Goal: Task Accomplishment & Management: Manage account settings

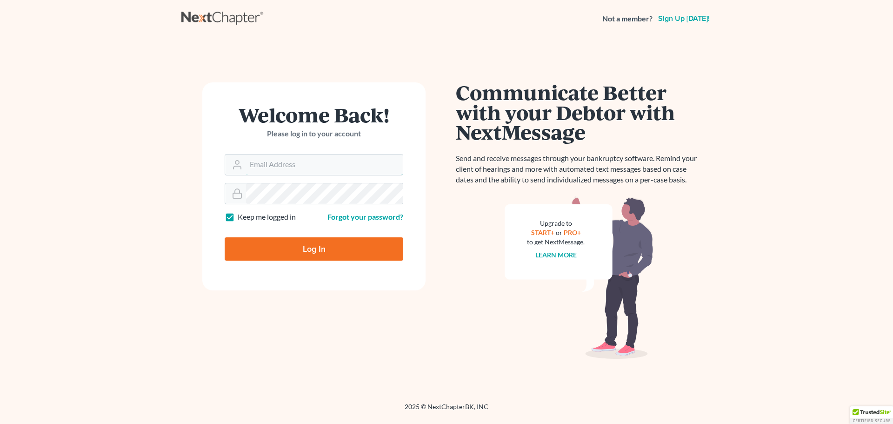
type input "[EMAIL_ADDRESS][DOMAIN_NAME]"
click at [297, 251] on input "Log In" at bounding box center [314, 248] width 179 height 23
type input "Thinking..."
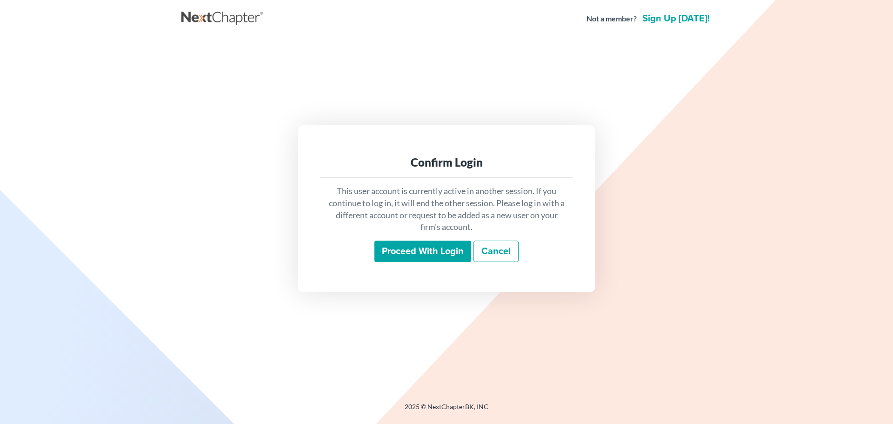
click at [436, 256] on input "Proceed with login" at bounding box center [423, 251] width 97 height 21
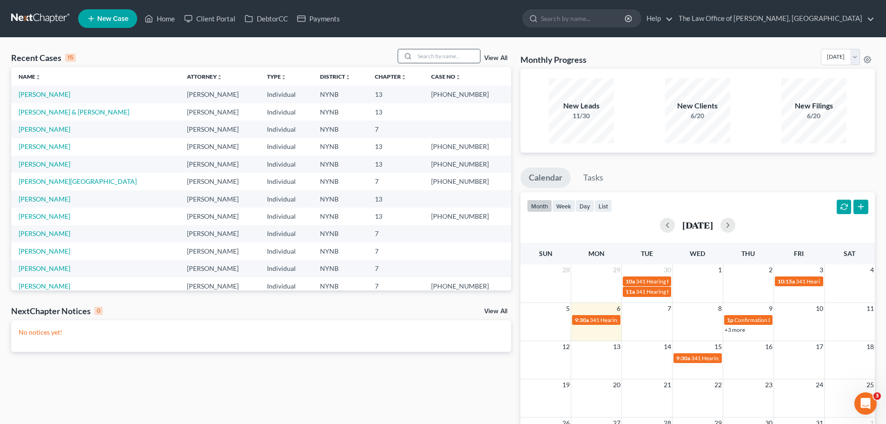
click at [426, 53] on input "search" at bounding box center [447, 55] width 65 height 13
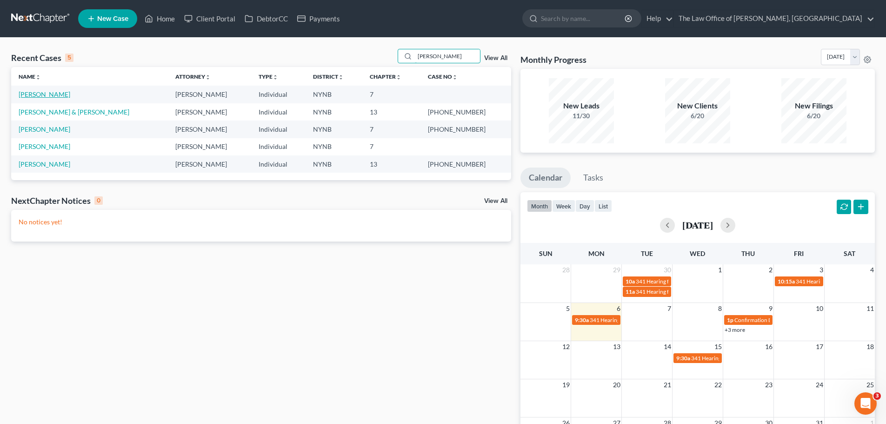
type input "gary"
click at [48, 94] on link "[PERSON_NAME]" at bounding box center [45, 94] width 52 height 8
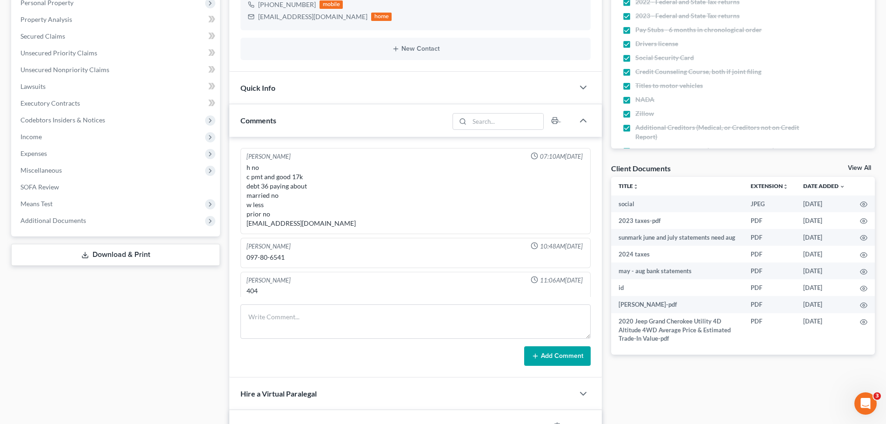
scroll to position [23, 0]
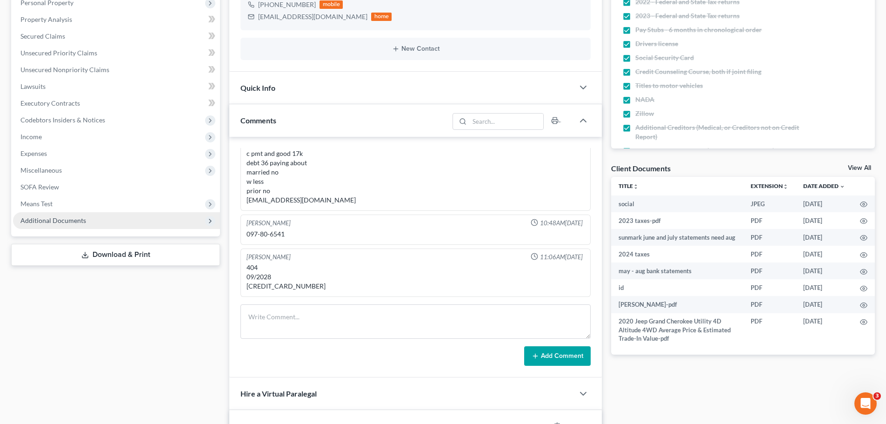
click at [48, 221] on span "Additional Documents" at bounding box center [53, 220] width 66 height 8
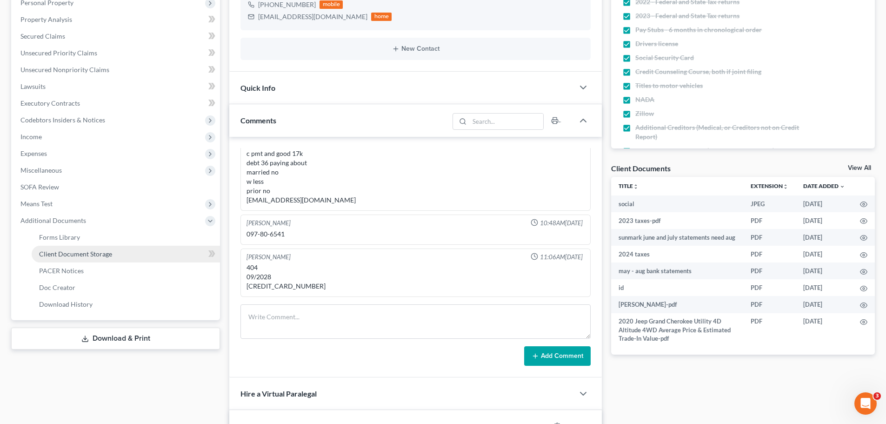
click at [58, 254] on span "Client Document Storage" at bounding box center [75, 254] width 73 height 8
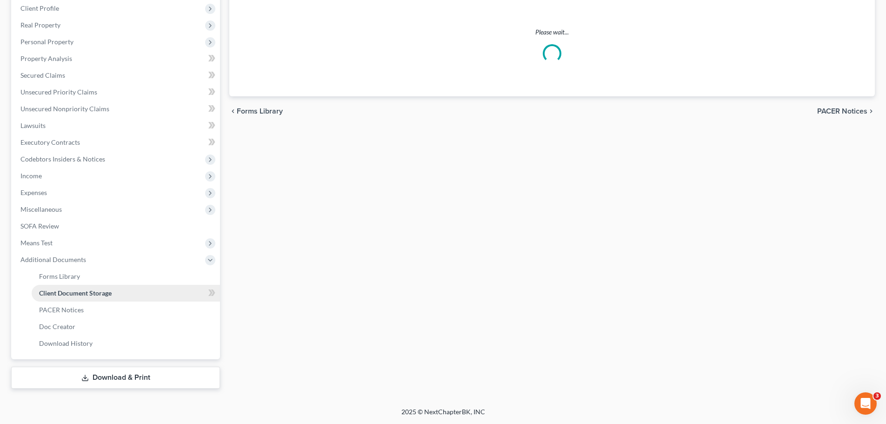
scroll to position [36, 0]
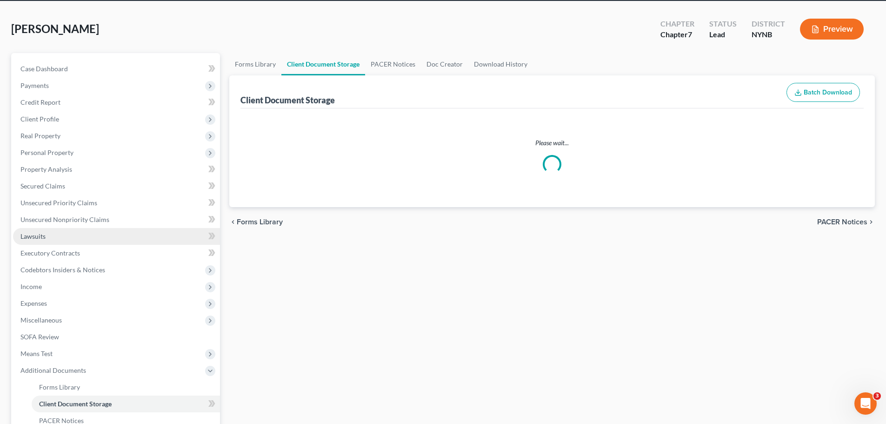
select select "1"
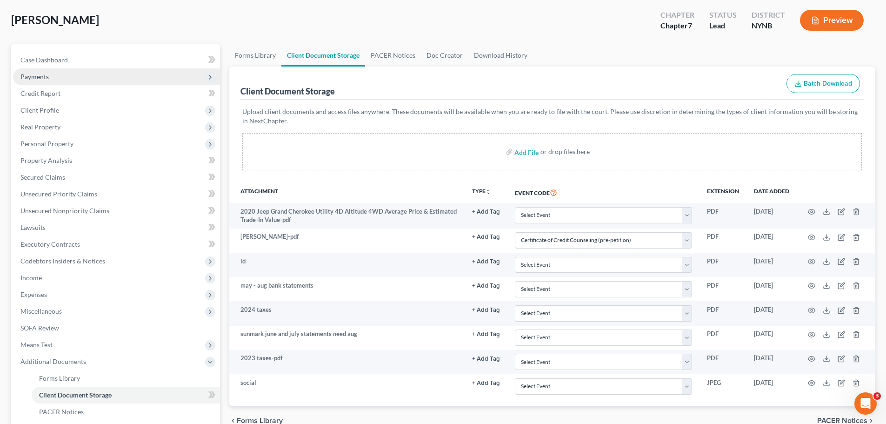
scroll to position [0, 0]
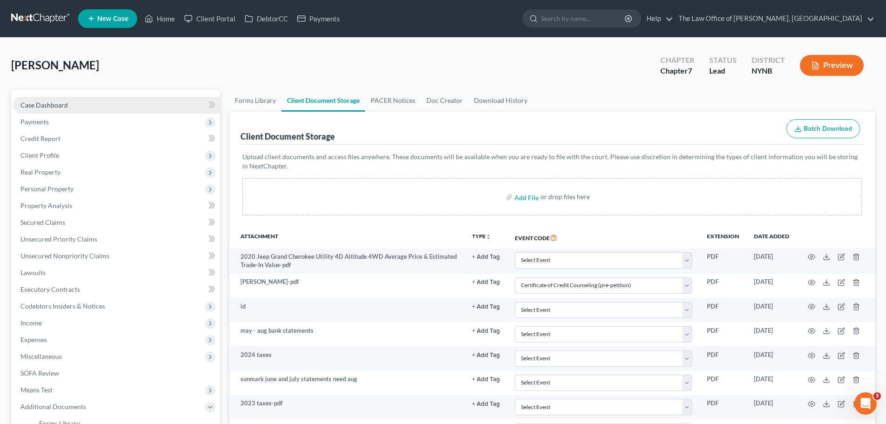
click at [90, 108] on link "Case Dashboard" at bounding box center [116, 105] width 207 height 17
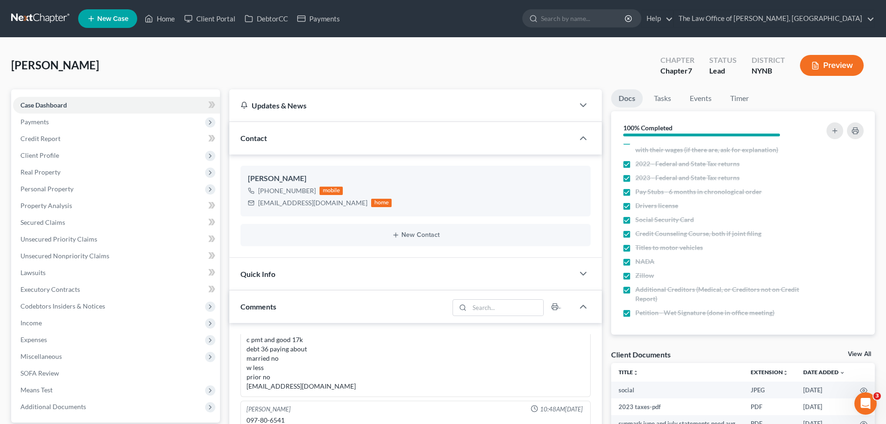
click at [53, 18] on link at bounding box center [41, 18] width 60 height 17
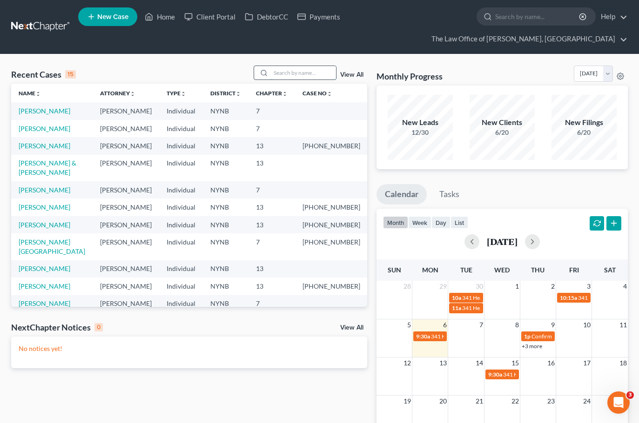
click at [298, 70] on input "search" at bounding box center [303, 72] width 65 height 13
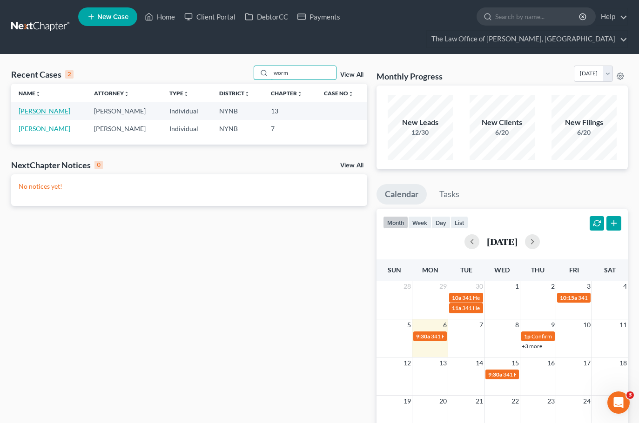
type input "worm"
click at [47, 111] on link "[PERSON_NAME]" at bounding box center [45, 111] width 52 height 8
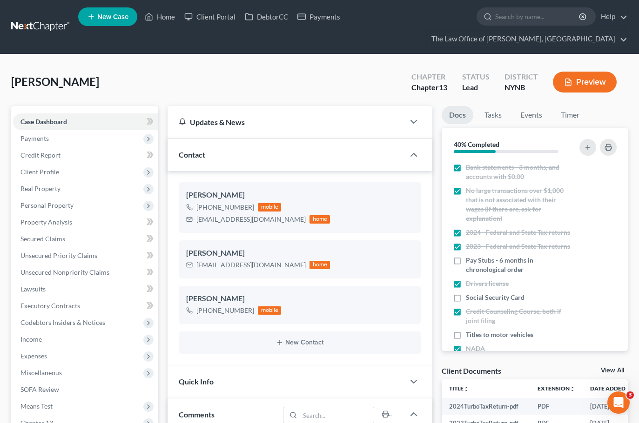
scroll to position [186, 0]
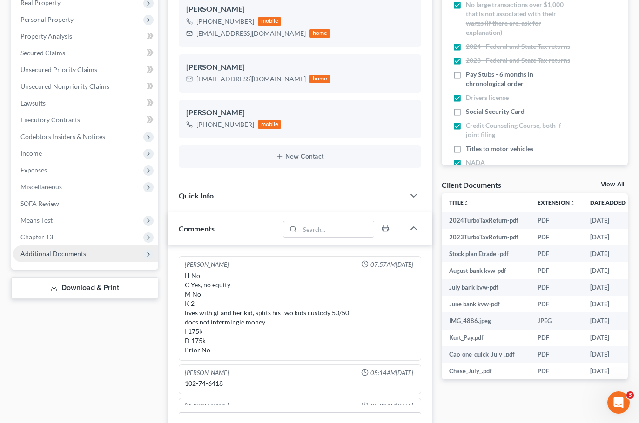
click at [59, 255] on span "Additional Documents" at bounding box center [53, 254] width 66 height 8
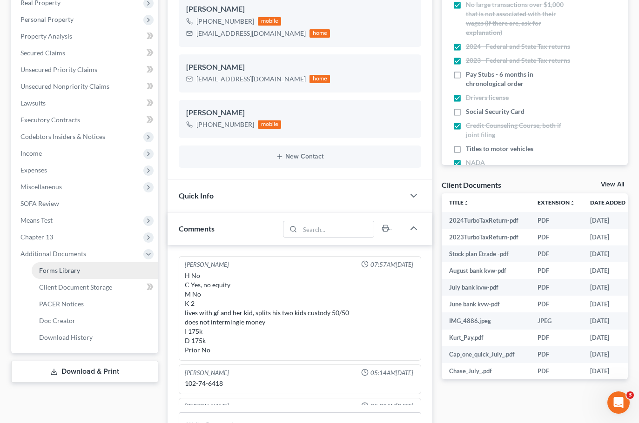
scroll to position [51, 0]
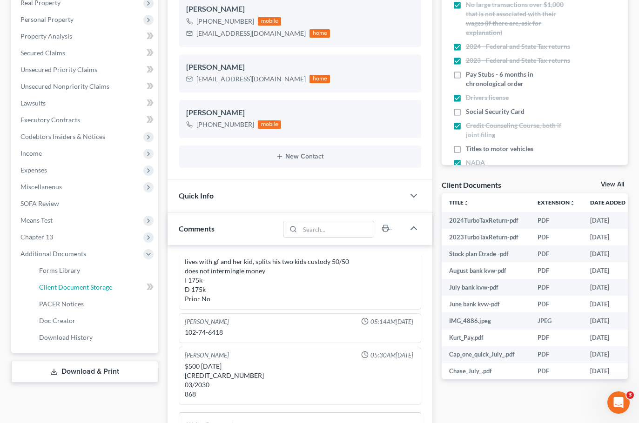
drag, startPoint x: 115, startPoint y: 286, endPoint x: 201, endPoint y: 263, distance: 88.7
click at [115, 286] on link "Client Document Storage" at bounding box center [95, 287] width 127 height 17
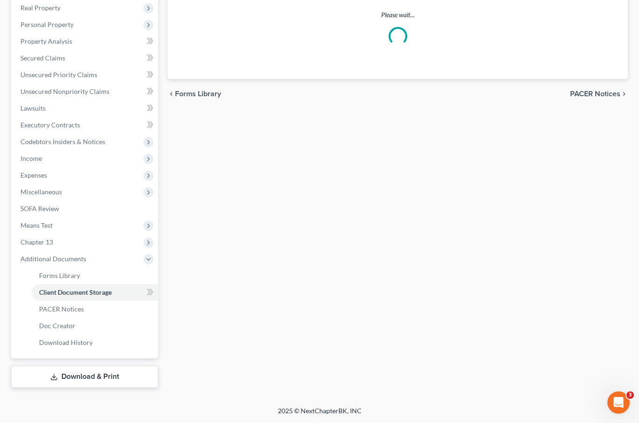
scroll to position [75, 0]
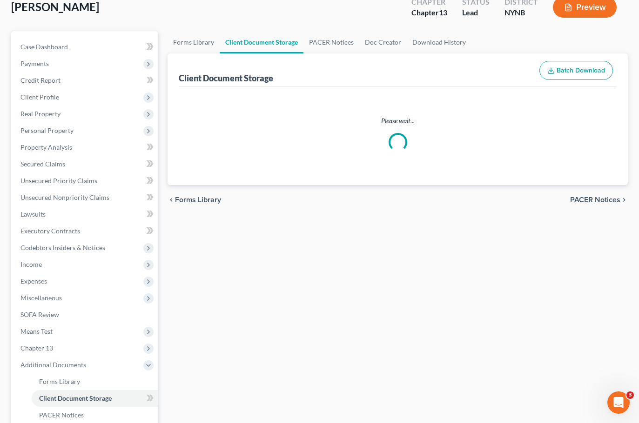
select select "1"
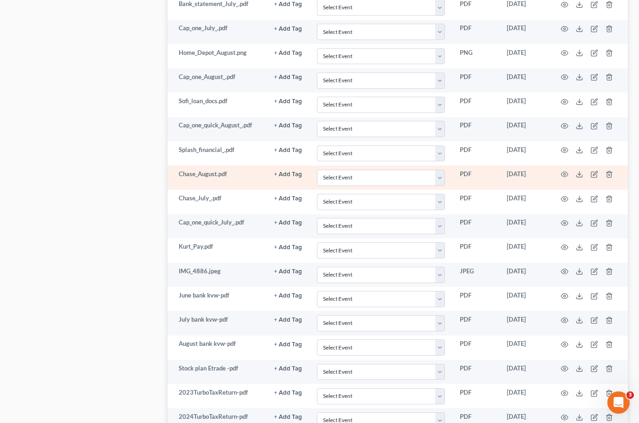
scroll to position [791, 0]
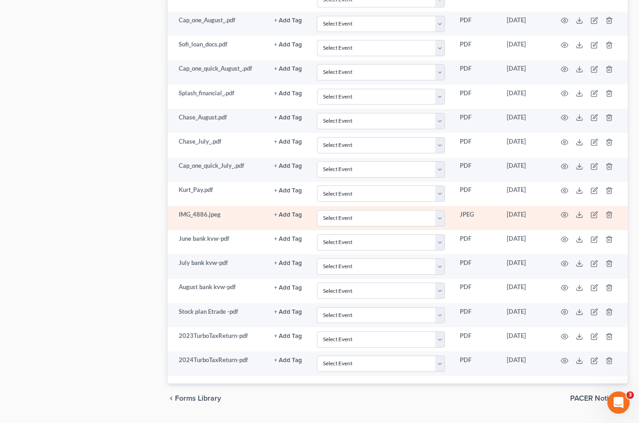
click at [559, 212] on td at bounding box center [588, 218] width 78 height 24
click at [561, 212] on icon "button" at bounding box center [564, 214] width 7 height 7
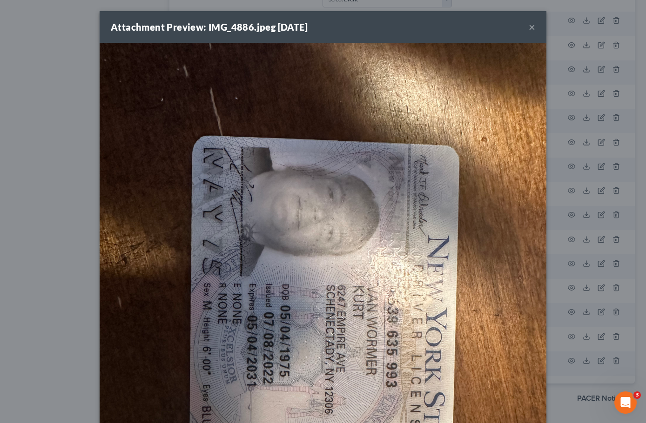
click at [556, 180] on div "Attachment Preview: IMG_4886.jpeg 09/17/2025 × Download" at bounding box center [323, 211] width 646 height 423
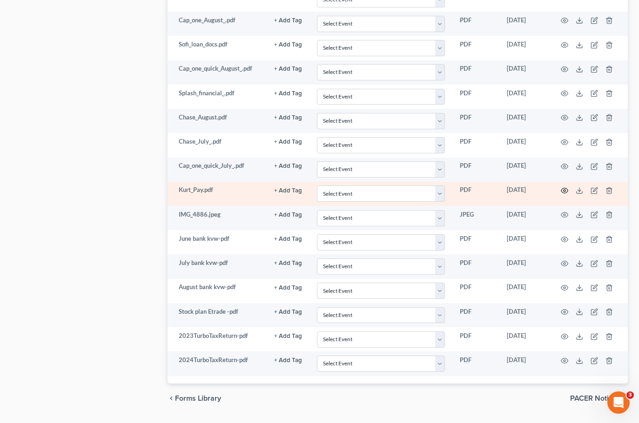
click at [564, 189] on icon "button" at bounding box center [564, 190] width 7 height 7
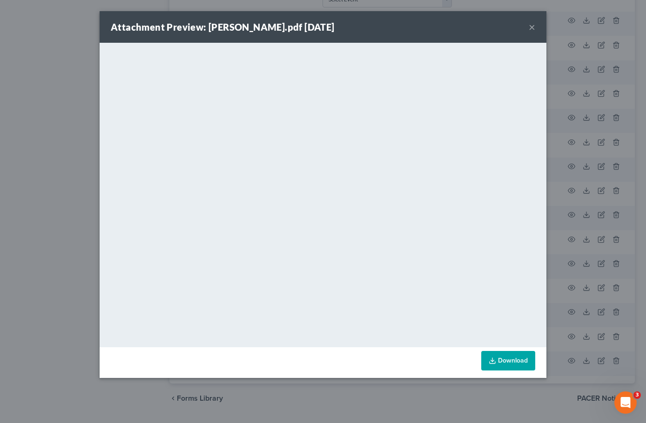
click at [530, 27] on button "×" at bounding box center [532, 26] width 7 height 11
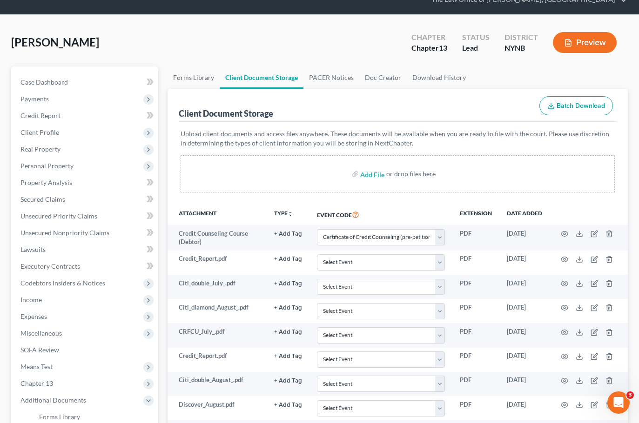
scroll to position [0, 0]
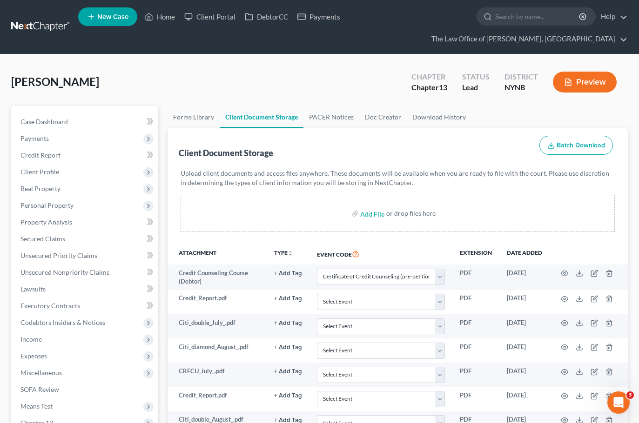
click at [39, 29] on link at bounding box center [41, 27] width 60 height 17
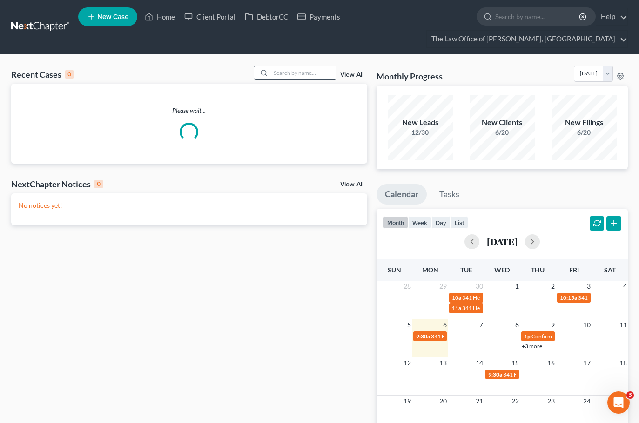
click at [289, 74] on input "search" at bounding box center [303, 72] width 65 height 13
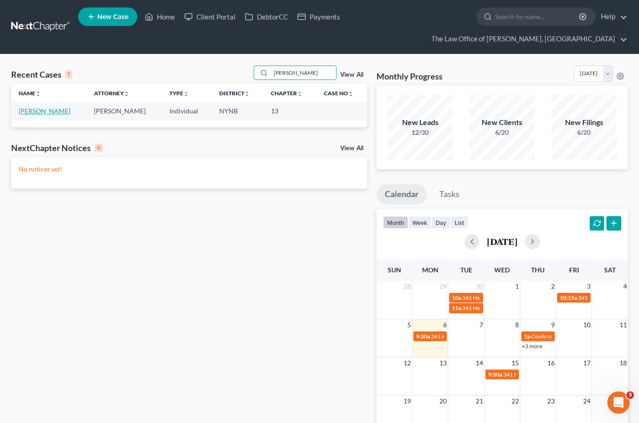
type input "harty"
click at [54, 109] on link "Harty, Kathryn" at bounding box center [45, 111] width 52 height 8
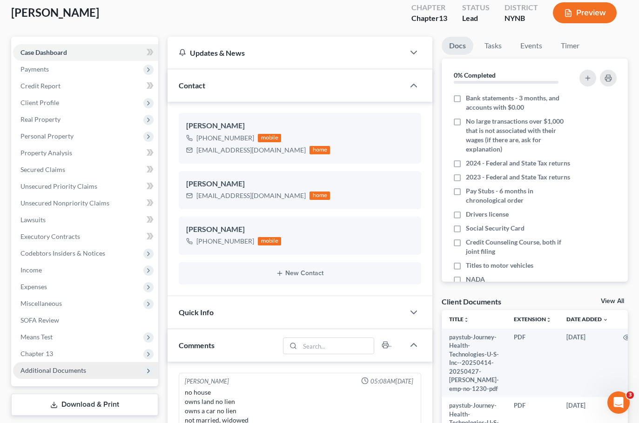
scroll to position [140, 0]
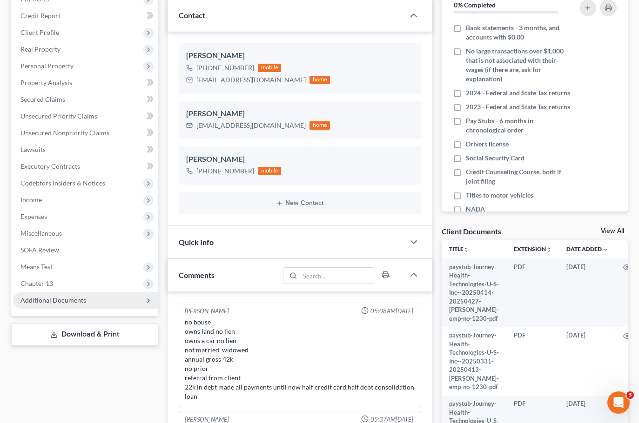
drag, startPoint x: 80, startPoint y: 297, endPoint x: 86, endPoint y: 297, distance: 5.1
click at [81, 297] on span "Additional Documents" at bounding box center [53, 300] width 66 height 8
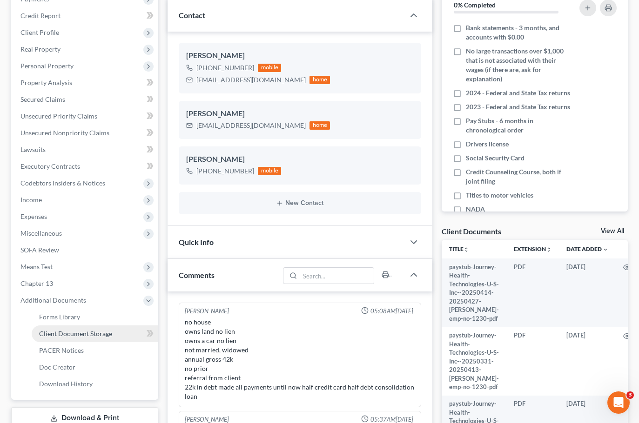
scroll to position [599, 0]
click at [126, 330] on link "Client Document Storage" at bounding box center [95, 334] width 127 height 17
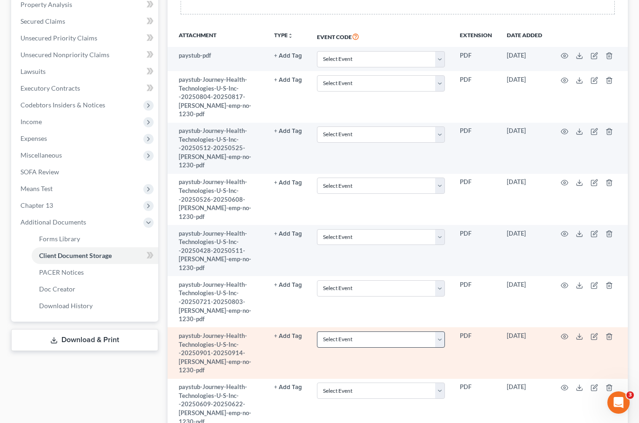
scroll to position [172, 0]
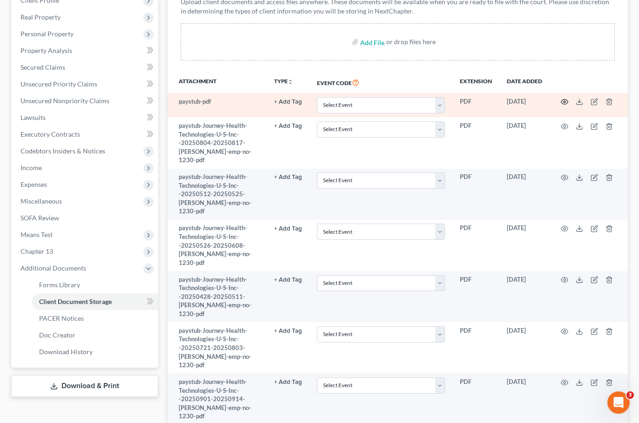
click at [568, 103] on td at bounding box center [588, 105] width 78 height 24
click at [561, 108] on td at bounding box center [588, 105] width 78 height 24
click at [565, 99] on icon "button" at bounding box center [564, 101] width 7 height 7
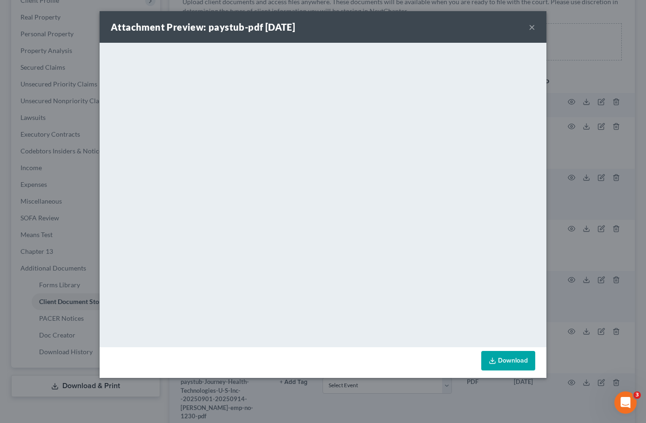
click at [530, 26] on button "×" at bounding box center [532, 26] width 7 height 11
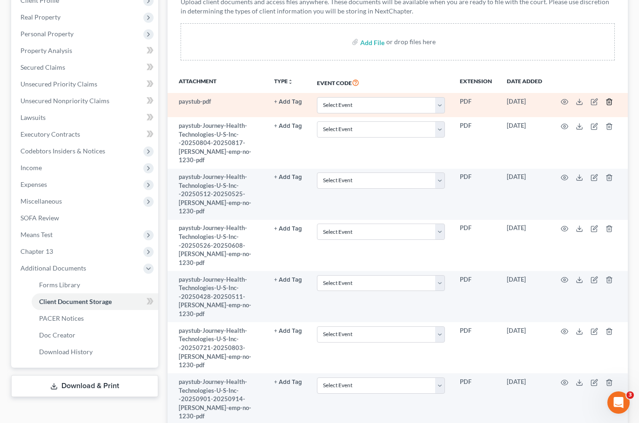
click at [607, 103] on icon "button" at bounding box center [609, 102] width 4 height 6
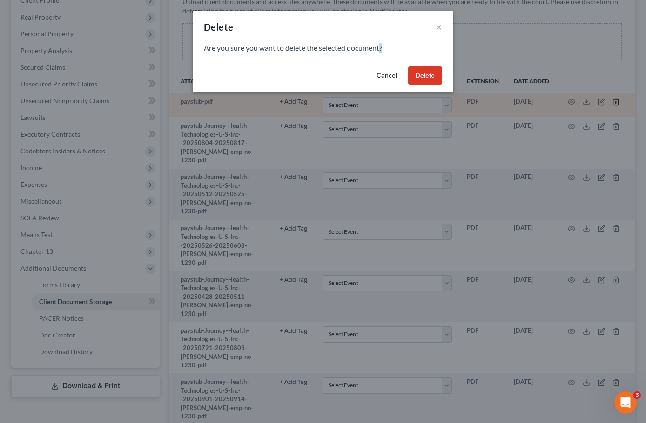
click at [607, 103] on div "Delete × Are you sure you want to delete the selected document? Cancel Delete" at bounding box center [323, 211] width 646 height 423
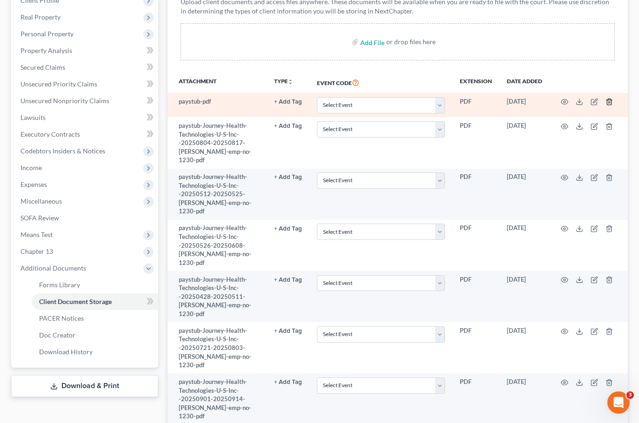
click at [612, 101] on icon "button" at bounding box center [608, 101] width 7 height 7
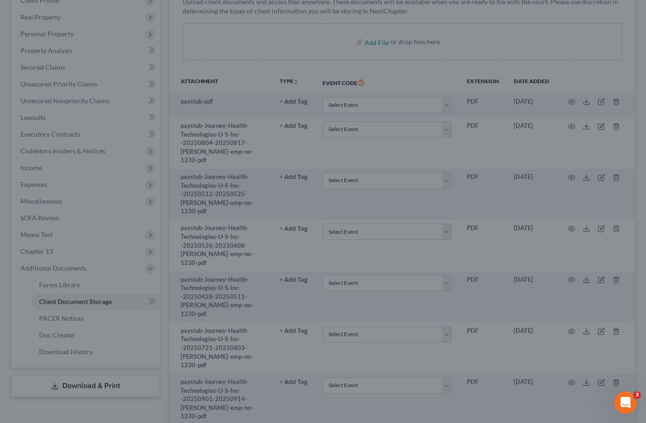
click at [613, 101] on div "Delete × Are you sure you want to delete the selected document? Cancel Delete" at bounding box center [323, 211] width 646 height 423
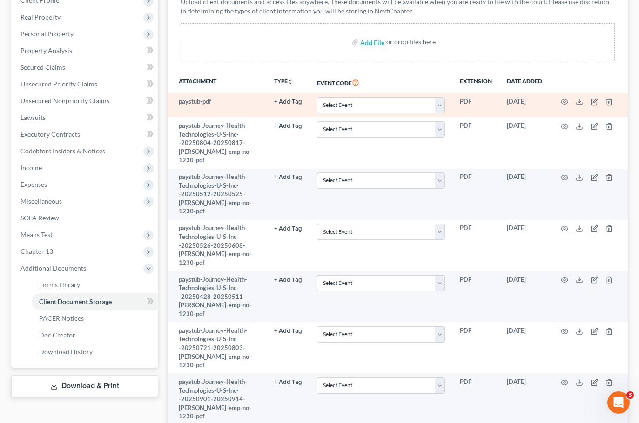
click at [614, 103] on td at bounding box center [588, 105] width 78 height 24
drag, startPoint x: 614, startPoint y: 103, endPoint x: 609, endPoint y: 104, distance: 5.7
click at [614, 103] on td at bounding box center [588, 105] width 78 height 24
click at [607, 101] on icon "button" at bounding box center [609, 102] width 4 height 6
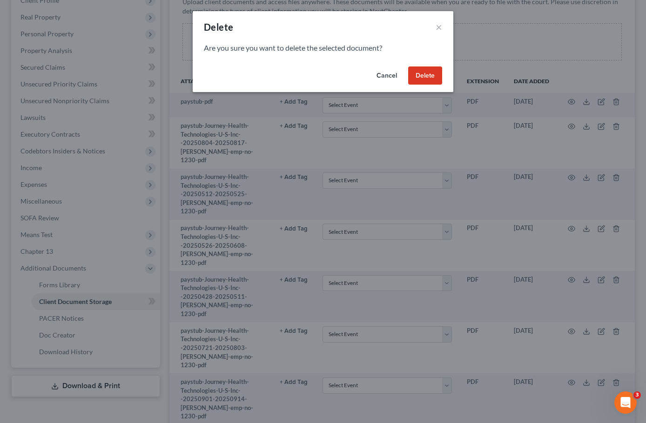
click at [422, 76] on button "Delete" at bounding box center [425, 76] width 34 height 19
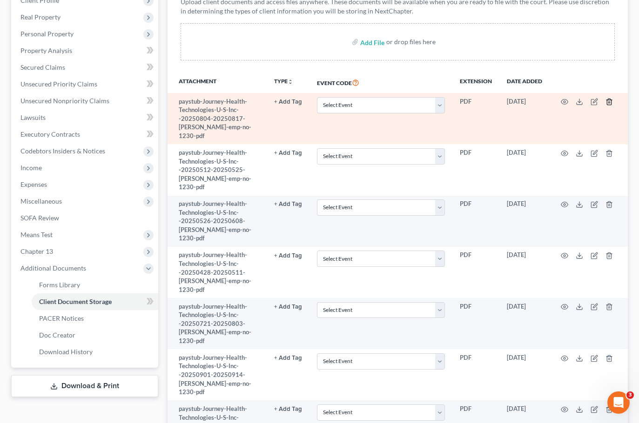
click at [608, 101] on icon "button" at bounding box center [608, 101] width 7 height 7
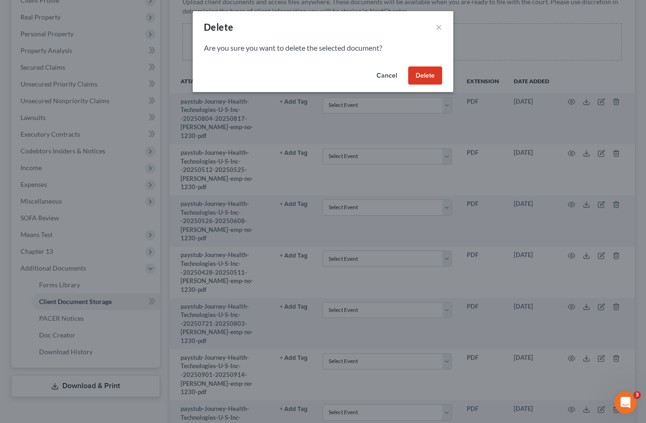
drag, startPoint x: 416, startPoint y: 72, endPoint x: 463, endPoint y: 98, distance: 54.1
click at [417, 74] on button "Delete" at bounding box center [425, 76] width 34 height 19
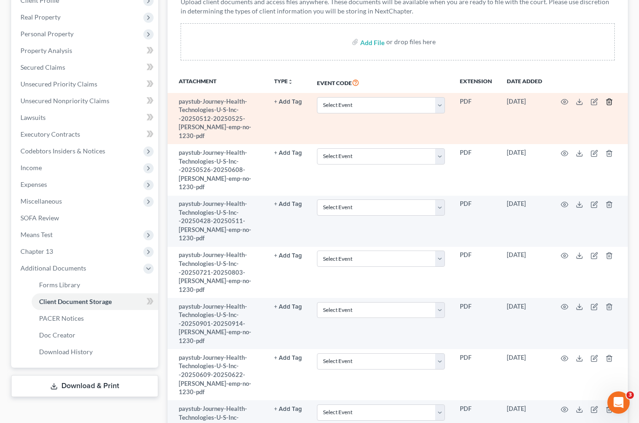
drag, startPoint x: 610, startPoint y: 97, endPoint x: 609, endPoint y: 102, distance: 5.3
click at [609, 100] on td at bounding box center [588, 118] width 78 height 51
click at [607, 103] on icon "button" at bounding box center [608, 101] width 7 height 7
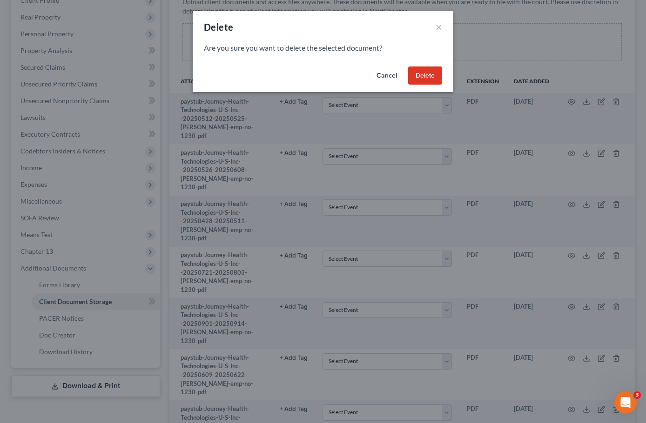
click at [429, 80] on button "Delete" at bounding box center [425, 76] width 34 height 19
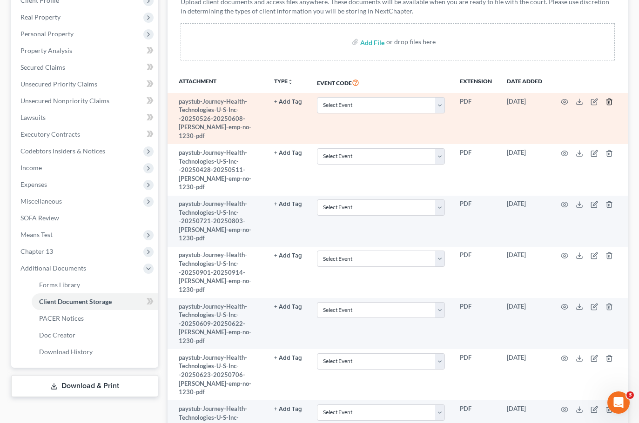
click at [609, 100] on polyline "button" at bounding box center [609, 100] width 6 height 0
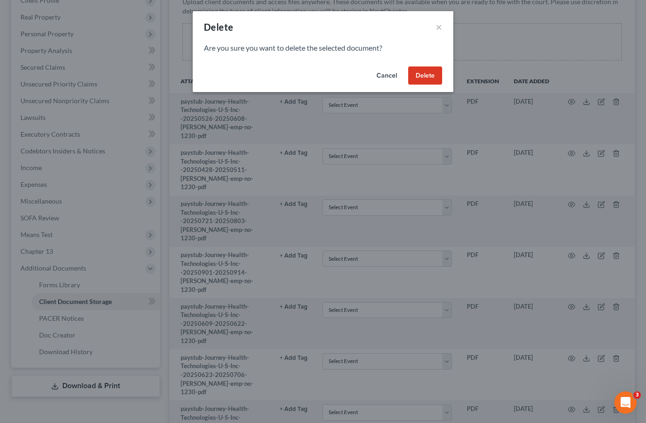
click at [420, 75] on button "Delete" at bounding box center [425, 76] width 34 height 19
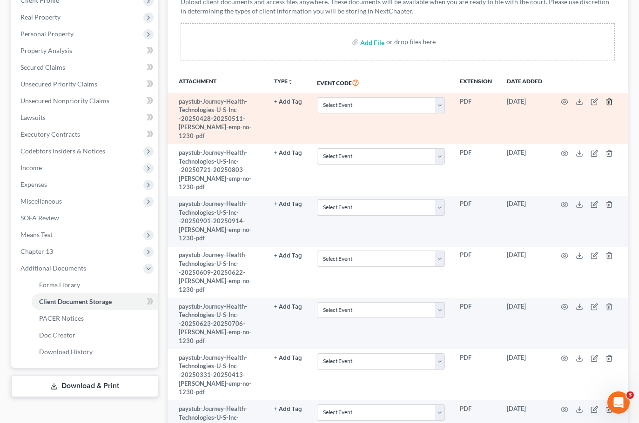
click at [607, 101] on icon "button" at bounding box center [609, 102] width 4 height 6
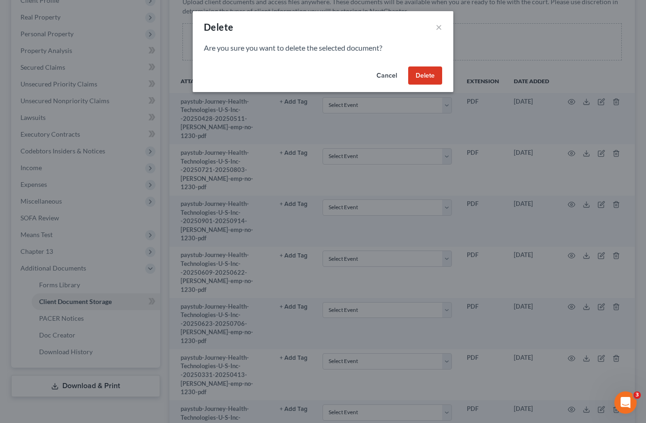
drag, startPoint x: 428, startPoint y: 74, endPoint x: 473, endPoint y: 88, distance: 47.2
click at [425, 74] on button "Delete" at bounding box center [425, 76] width 34 height 19
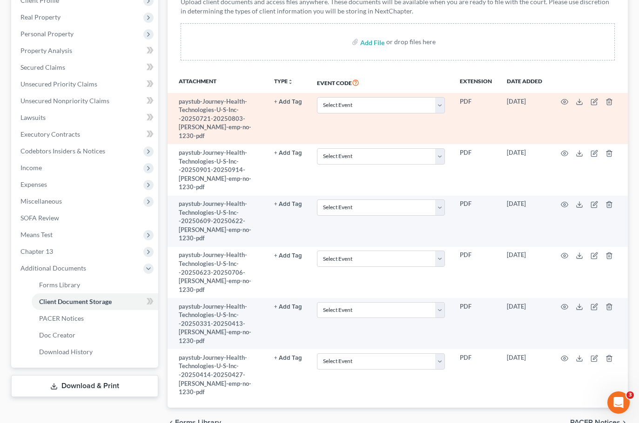
click at [610, 98] on td at bounding box center [588, 118] width 78 height 51
click at [610, 102] on icon "button" at bounding box center [608, 101] width 7 height 7
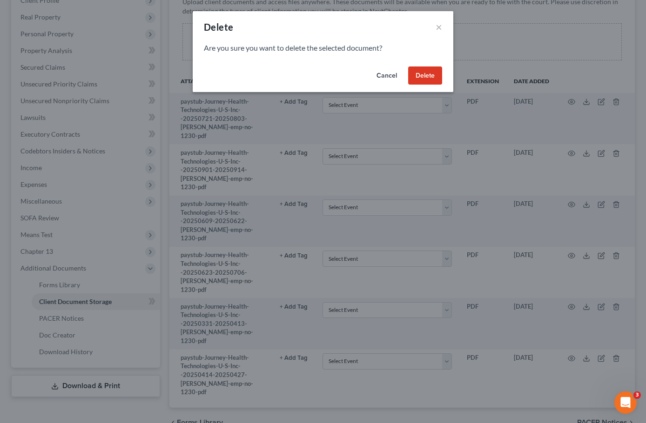
drag, startPoint x: 426, startPoint y: 76, endPoint x: 500, endPoint y: 90, distance: 75.7
click at [425, 77] on button "Delete" at bounding box center [425, 76] width 34 height 19
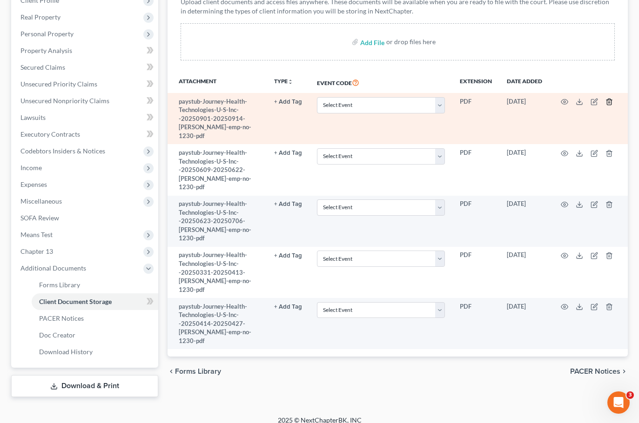
click at [609, 100] on icon "button" at bounding box center [608, 101] width 7 height 7
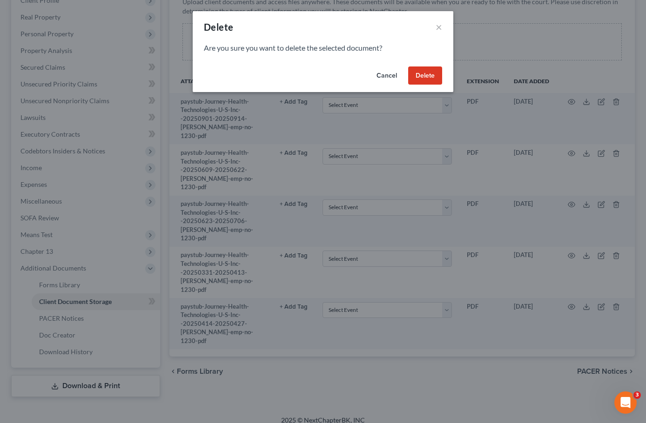
click at [423, 78] on button "Delete" at bounding box center [425, 76] width 34 height 19
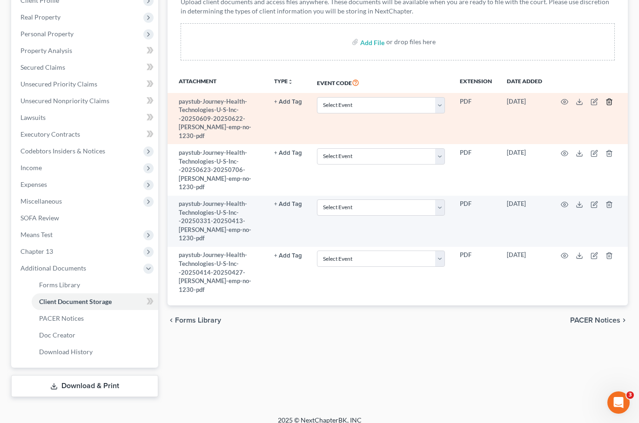
click at [609, 101] on icon "button" at bounding box center [608, 101] width 7 height 7
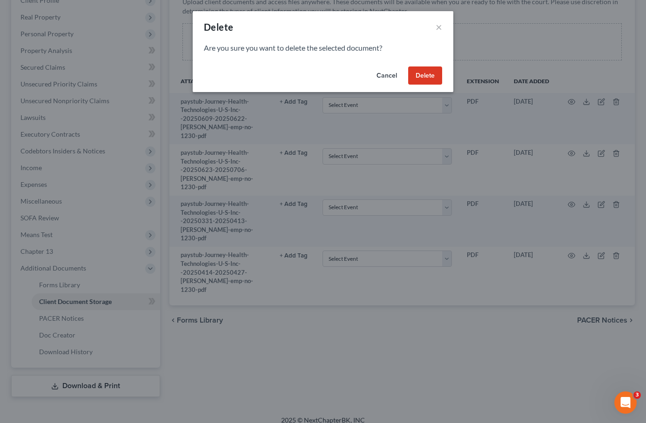
drag, startPoint x: 411, startPoint y: 78, endPoint x: 422, endPoint y: 80, distance: 10.6
click at [413, 78] on button "Delete" at bounding box center [425, 76] width 34 height 19
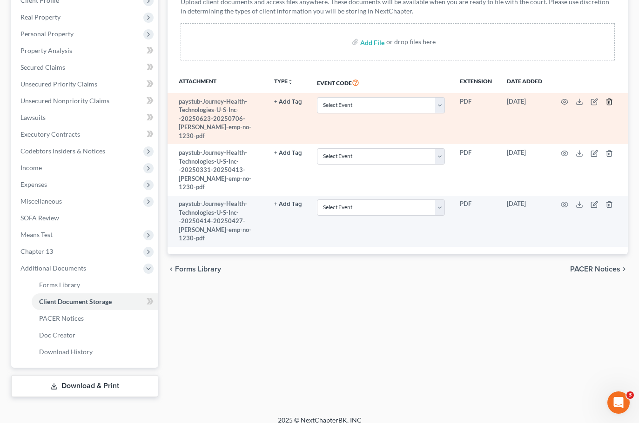
click at [609, 102] on line "button" at bounding box center [609, 103] width 0 height 2
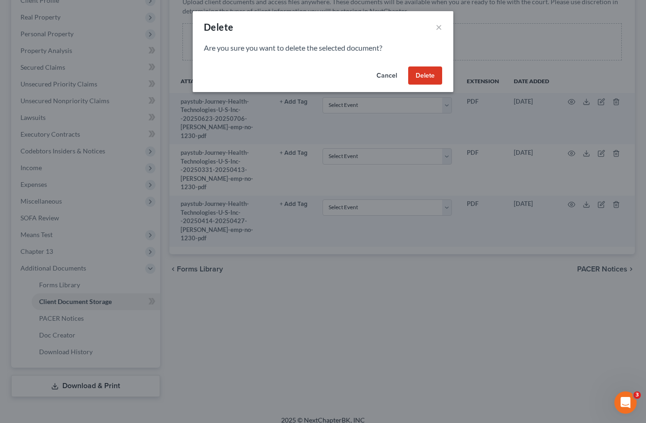
drag, startPoint x: 425, startPoint y: 69, endPoint x: 440, endPoint y: 75, distance: 16.1
click at [425, 69] on button "Delete" at bounding box center [425, 76] width 34 height 19
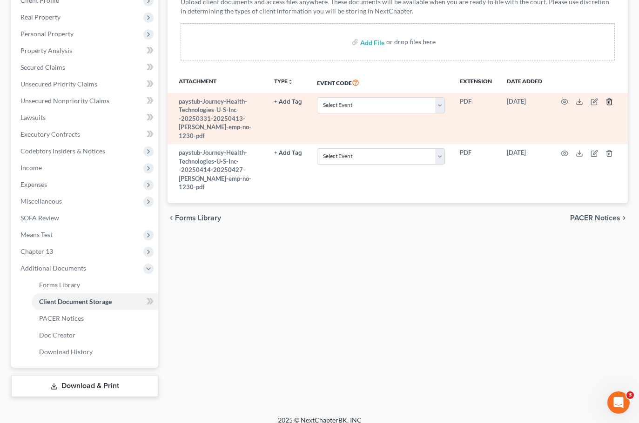
click at [613, 99] on td at bounding box center [588, 118] width 78 height 51
click at [609, 101] on icon "button" at bounding box center [608, 101] width 7 height 7
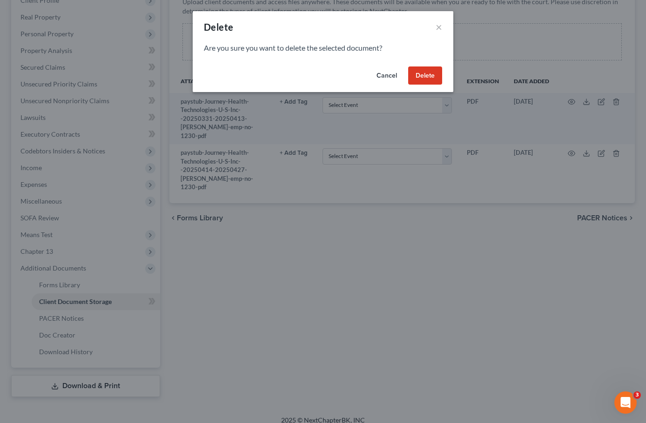
click at [431, 86] on div "Cancel Delete" at bounding box center [323, 78] width 261 height 30
click at [430, 81] on button "Delete" at bounding box center [425, 76] width 34 height 19
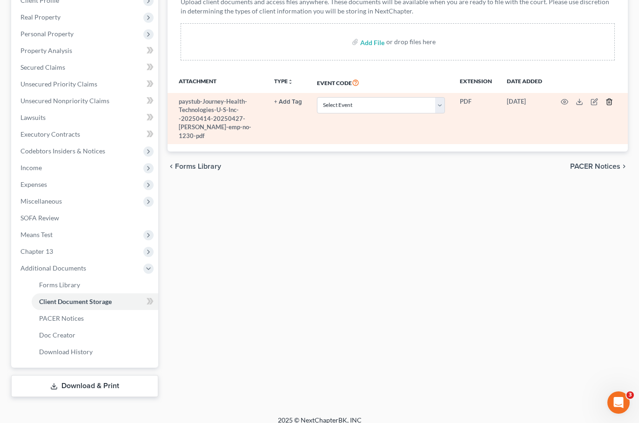
click at [605, 100] on icon "button" at bounding box center [608, 101] width 7 height 7
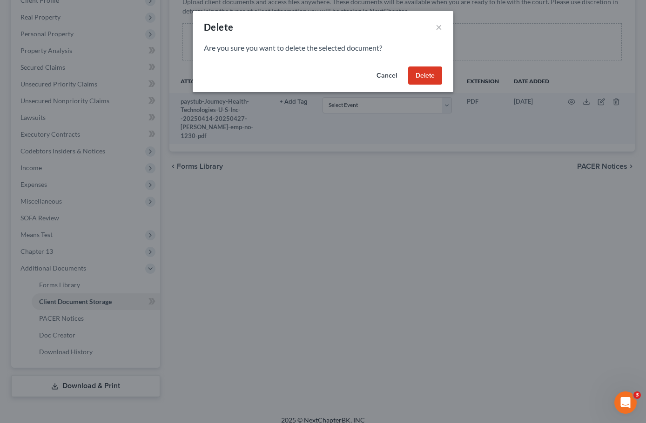
click at [422, 67] on button "Delete" at bounding box center [425, 76] width 34 height 19
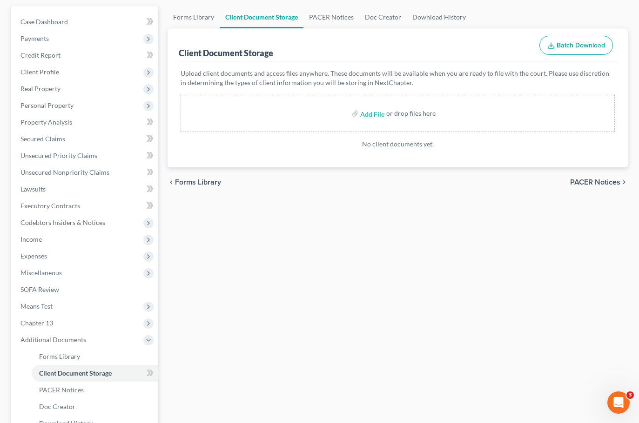
scroll to position [32, 0]
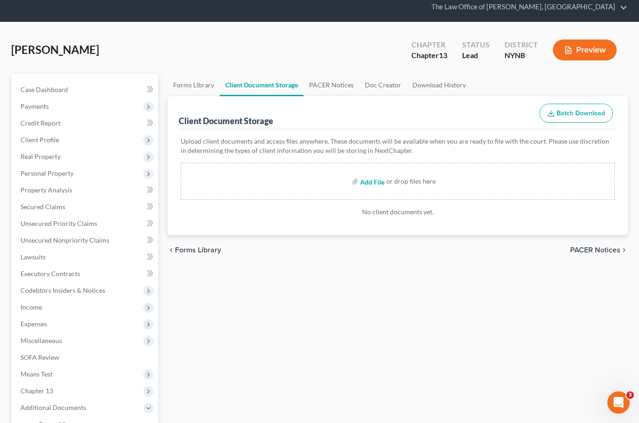
click at [364, 182] on input "file" at bounding box center [371, 181] width 22 height 17
click at [61, 52] on span "[PERSON_NAME]" at bounding box center [55, 49] width 88 height 13
copy span "Kathryn"
click at [35, 21] on div "Home New Case Client Portal DebtorCC Payments The Law Office of Christiaan Van …" at bounding box center [319, 270] width 639 height 604
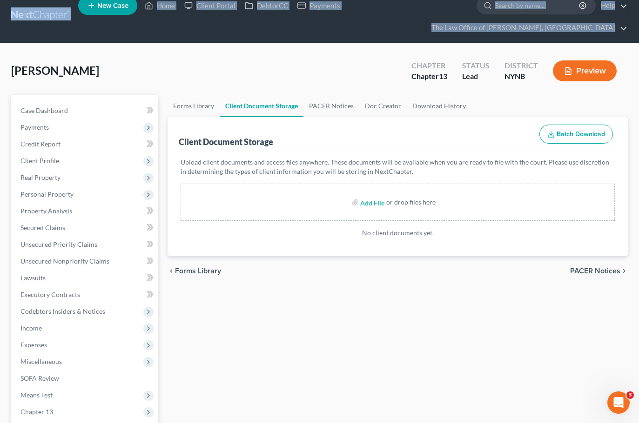
scroll to position [0, 0]
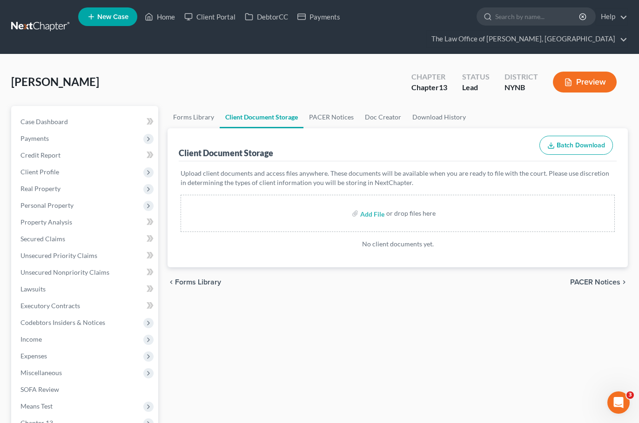
click at [81, 64] on div "Harty, Kathryn Upgraded Chapter Chapter 13 Status Lead District NYNB Preview Pe…" at bounding box center [319, 320] width 639 height 533
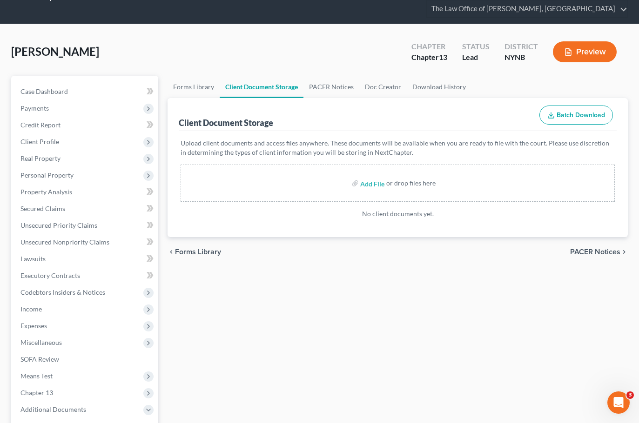
scroll to position [47, 0]
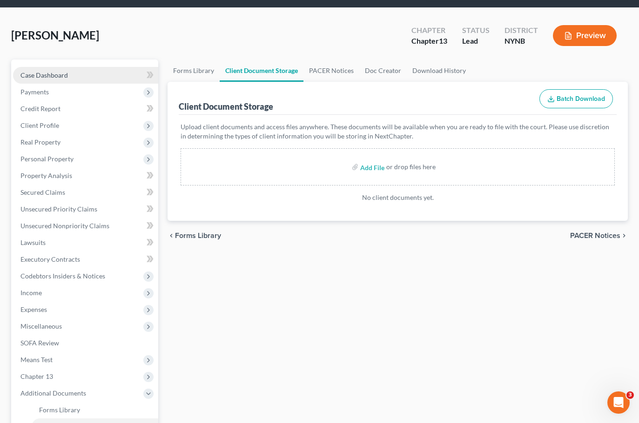
click at [45, 74] on span "Case Dashboard" at bounding box center [43, 75] width 47 height 8
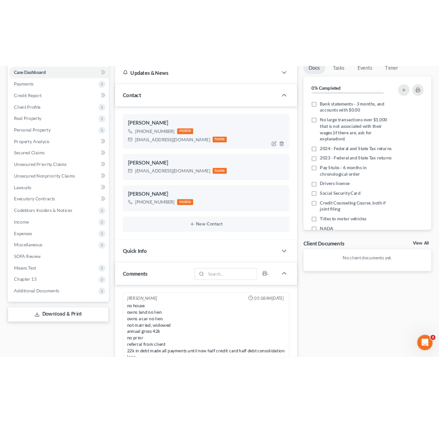
scroll to position [47, 0]
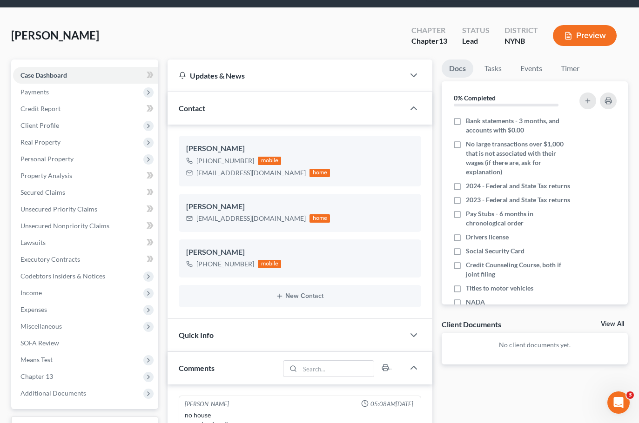
click at [51, 27] on div "Harty, Kathryn Upgraded Chapter Chapter 13 Status Lead District NYNB Preview" at bounding box center [319, 39] width 616 height 40
click at [52, 32] on span "[PERSON_NAME]" at bounding box center [55, 34] width 88 height 13
copy div "Harty, Kathryn Upgraded"
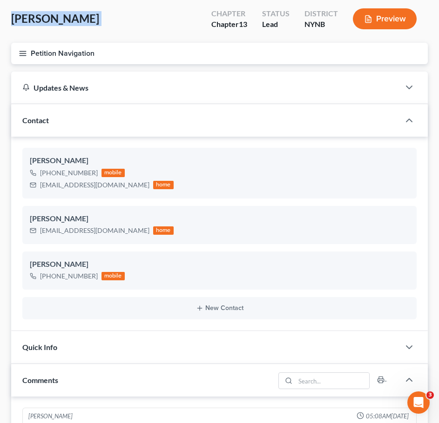
scroll to position [441, 0]
click at [24, 48] on button "Petition Navigation" at bounding box center [219, 53] width 416 height 21
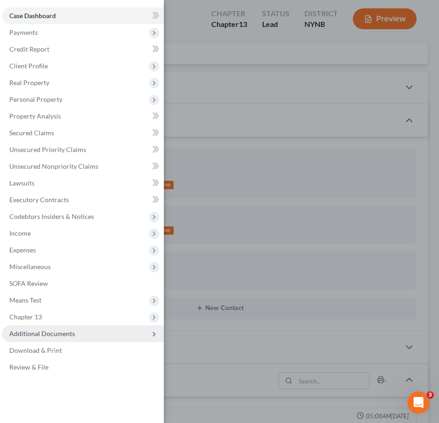
click at [53, 335] on span "Additional Documents" at bounding box center [42, 334] width 66 height 8
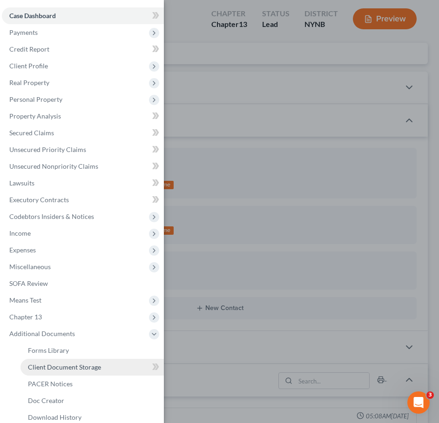
click at [95, 368] on span "Client Document Storage" at bounding box center [64, 367] width 73 height 8
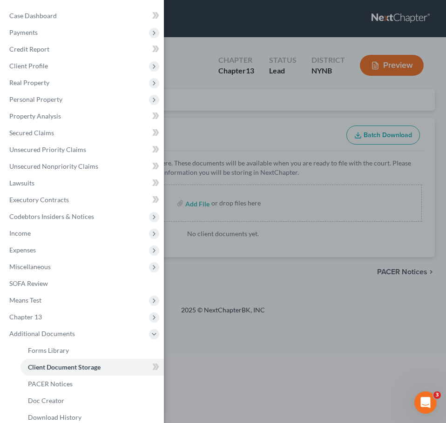
click at [297, 123] on div "Case Dashboard Payments Invoices Payments Payments Credit Report Client Profile" at bounding box center [223, 211] width 446 height 423
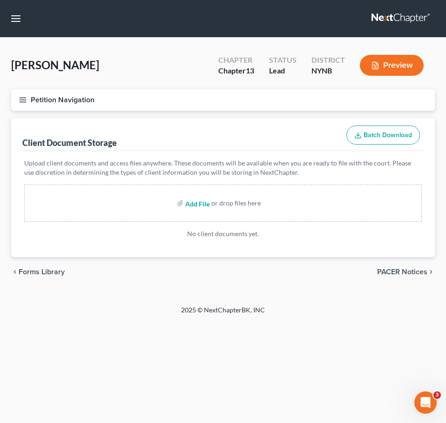
click at [194, 206] on input "file" at bounding box center [196, 203] width 22 height 17
type input "C:\fakepath\drivers 2.pdf"
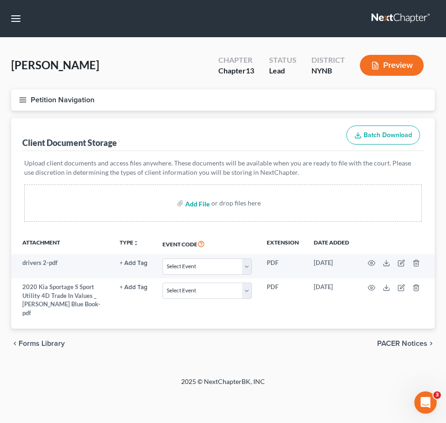
click at [196, 203] on input "file" at bounding box center [196, 203] width 22 height 17
type input "C:\fakepath\2024_TaxReturn.pdf"
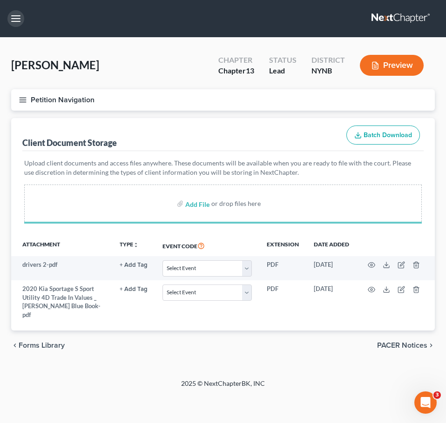
click at [13, 20] on button "button" at bounding box center [15, 18] width 17 height 17
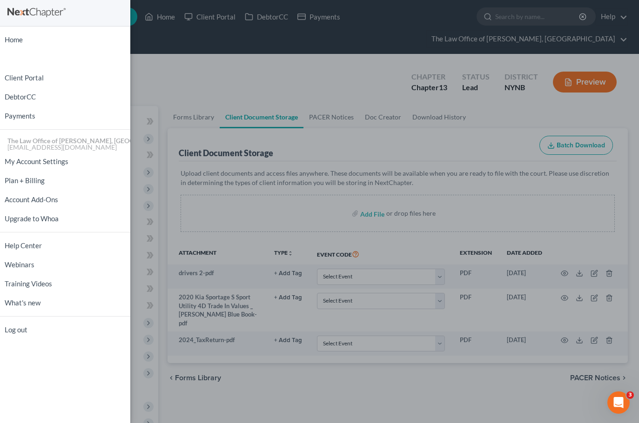
click at [196, 84] on div "Home New Case Client Portal DebtorCC Payments The Law Office of Christiaan Van …" at bounding box center [319, 211] width 639 height 423
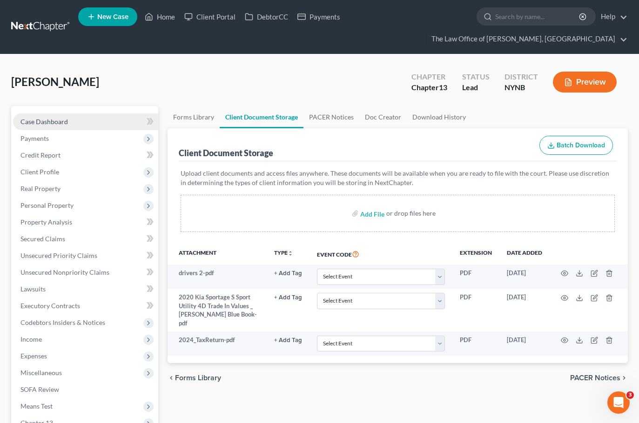
click at [45, 112] on div "Case Dashboard Payments Invoices Payments Payments Credit Report Client Profile…" at bounding box center [84, 323] width 147 height 434
click at [47, 117] on link "Case Dashboard" at bounding box center [85, 122] width 145 height 17
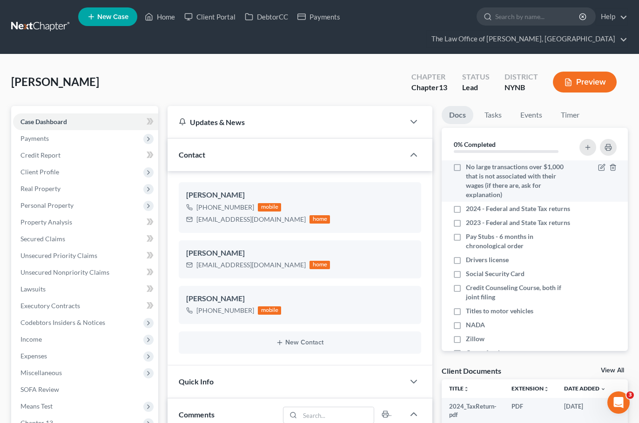
scroll to position [47, 0]
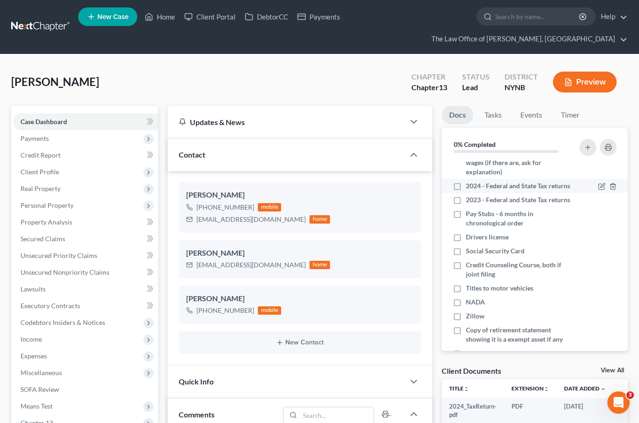
drag, startPoint x: 495, startPoint y: 187, endPoint x: 499, endPoint y: 201, distance: 15.0
click at [496, 186] on span "2024 - Federal and State Tax returns" at bounding box center [518, 185] width 104 height 9
click at [476, 186] on input "2024 - Federal and State Tax returns" at bounding box center [472, 184] width 6 height 6
checkbox input "true"
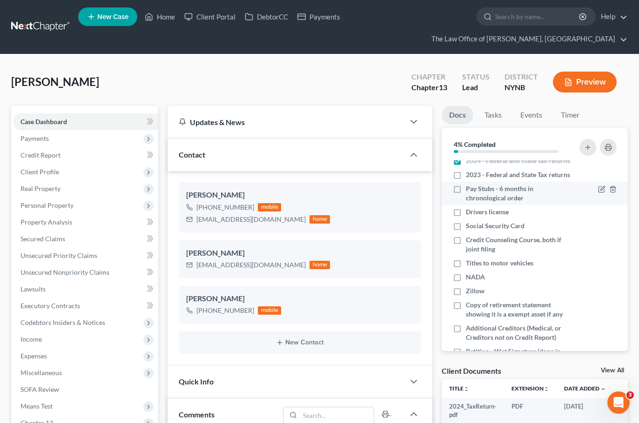
scroll to position [93, 0]
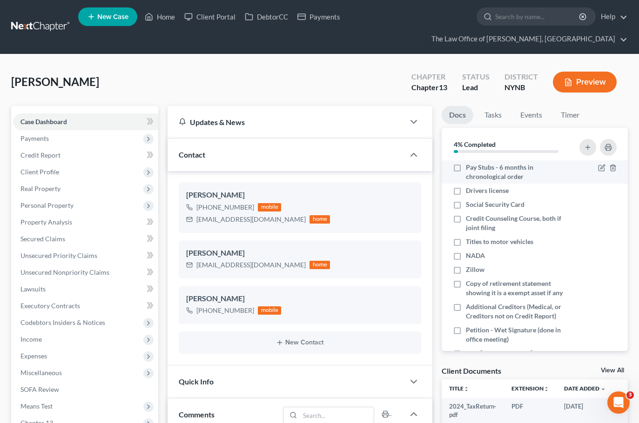
click at [516, 181] on span "Pay Stubs - 6 months in chronological order" at bounding box center [519, 172] width 107 height 19
click at [476, 169] on input "Pay Stubs - 6 months in chronological order" at bounding box center [472, 166] width 6 height 6
checkbox input "true"
click at [508, 195] on span "Drivers license" at bounding box center [487, 190] width 43 height 9
click at [476, 192] on input "Drivers license" at bounding box center [472, 189] width 6 height 6
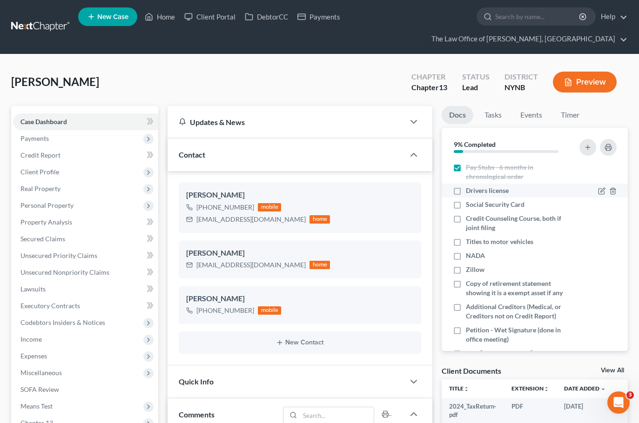
checkbox input "true"
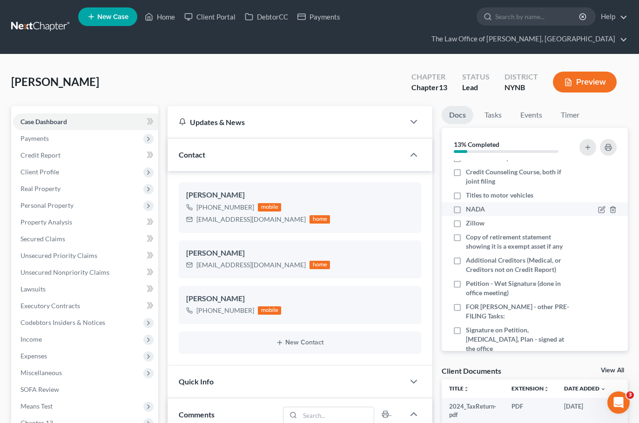
scroll to position [186, 0]
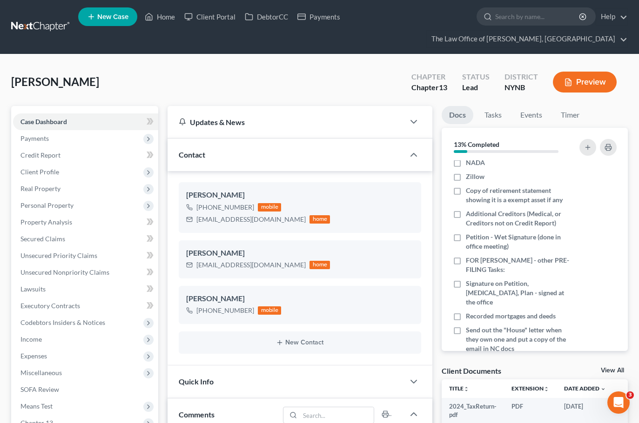
click at [54, 20] on link at bounding box center [41, 27] width 60 height 17
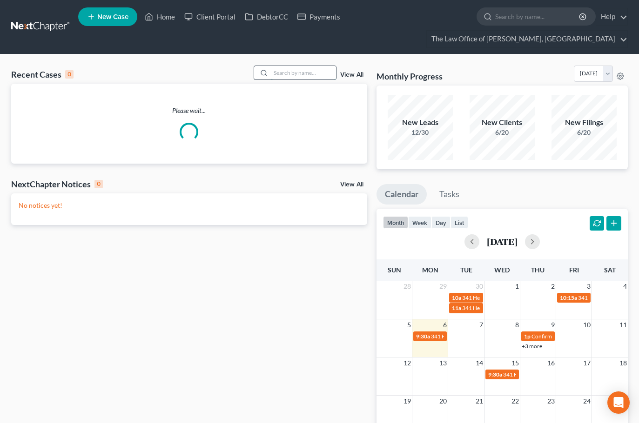
click at [301, 76] on input "search" at bounding box center [303, 72] width 65 height 13
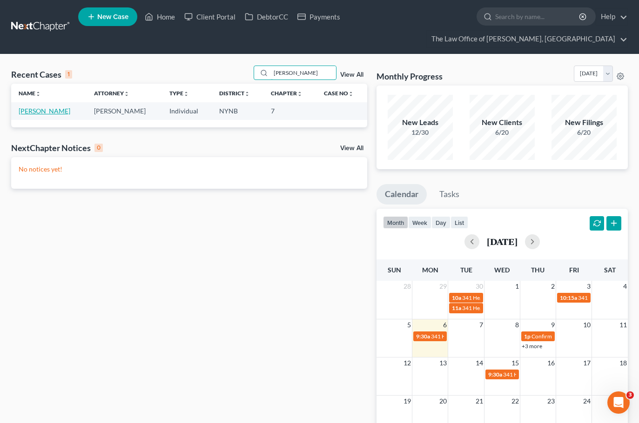
type input "[PERSON_NAME]"
click at [38, 113] on link "[PERSON_NAME]" at bounding box center [45, 111] width 52 height 8
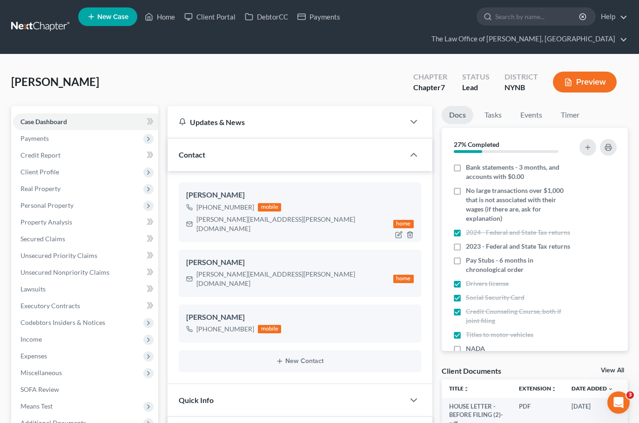
scroll to position [20, 0]
click at [56, 80] on span "[PERSON_NAME]" at bounding box center [55, 81] width 88 height 13
click at [56, 79] on span "[PERSON_NAME]" at bounding box center [55, 81] width 88 height 13
copy span "Janine"
click at [238, 216] on div "Janine.timko@gmail.com" at bounding box center [292, 224] width 193 height 19
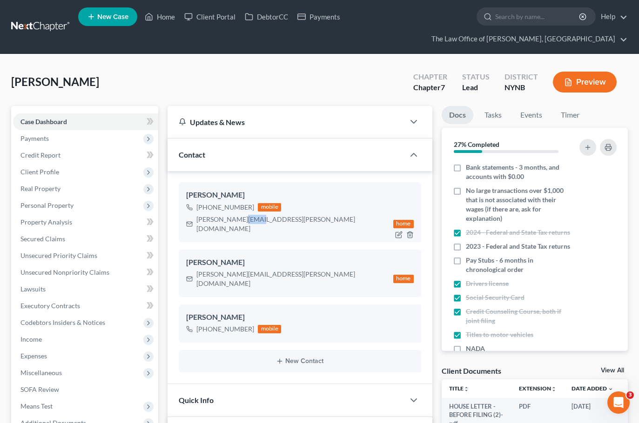
click at [238, 216] on div "Janine.timko@gmail.com" at bounding box center [292, 224] width 193 height 19
copy div "Janine.timko@gmail.com"
click at [41, 24] on link at bounding box center [41, 27] width 60 height 17
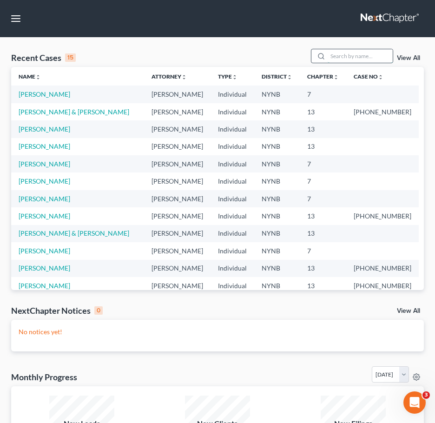
click at [360, 56] on input "search" at bounding box center [360, 55] width 65 height 13
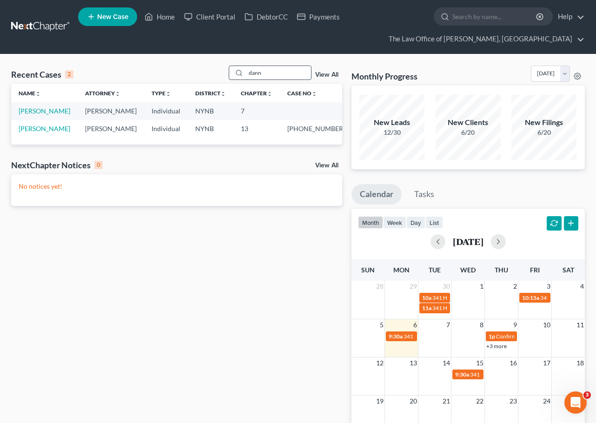
click at [279, 74] on input "dann" at bounding box center [278, 72] width 65 height 13
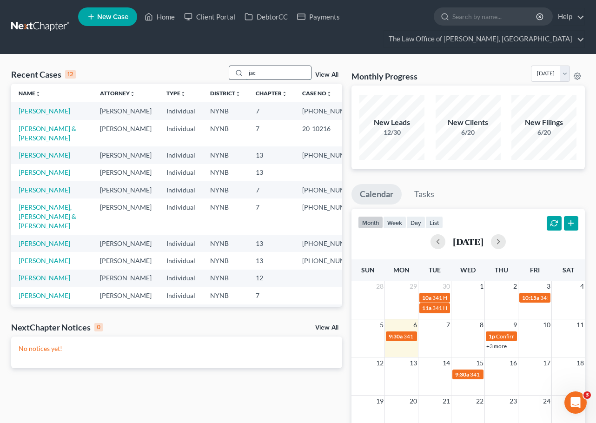
click at [287, 77] on input "jac" at bounding box center [278, 72] width 65 height 13
click at [286, 77] on input "jac" at bounding box center [278, 72] width 65 height 13
click at [286, 76] on input "jac" at bounding box center [278, 72] width 65 height 13
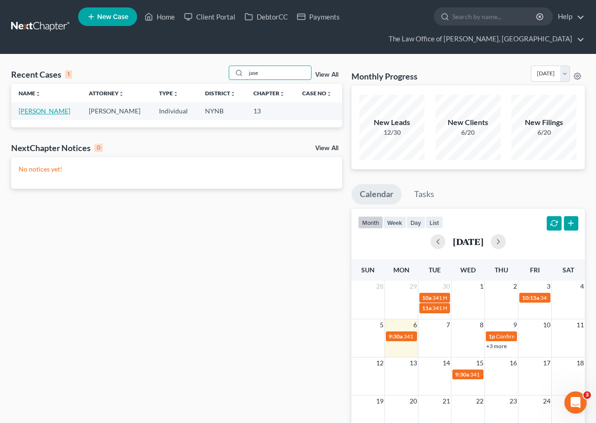
type input "jase"
click at [48, 112] on link "[PERSON_NAME]" at bounding box center [45, 111] width 52 height 8
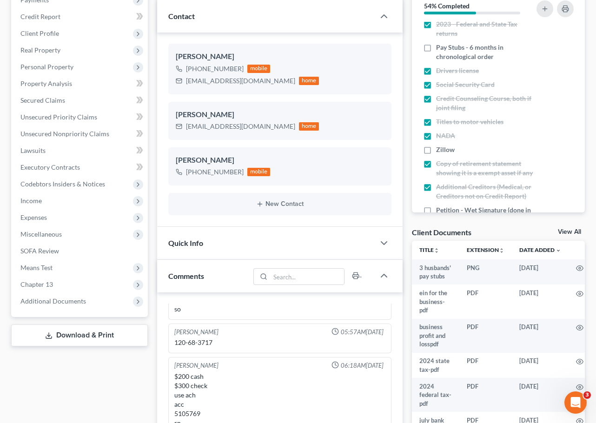
scroll to position [140, 0]
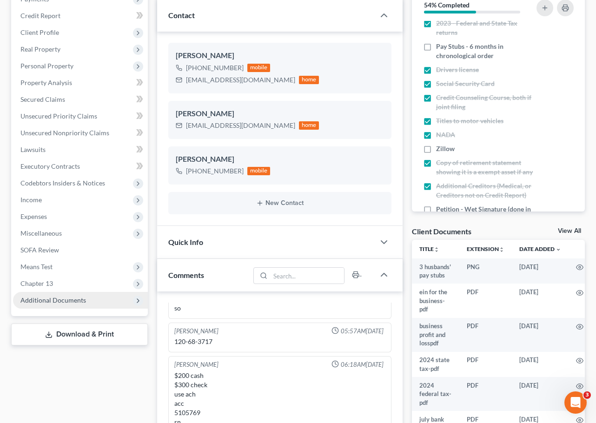
drag, startPoint x: 38, startPoint y: 296, endPoint x: 59, endPoint y: 298, distance: 21.0
click at [38, 296] on span "Additional Documents" at bounding box center [53, 300] width 66 height 8
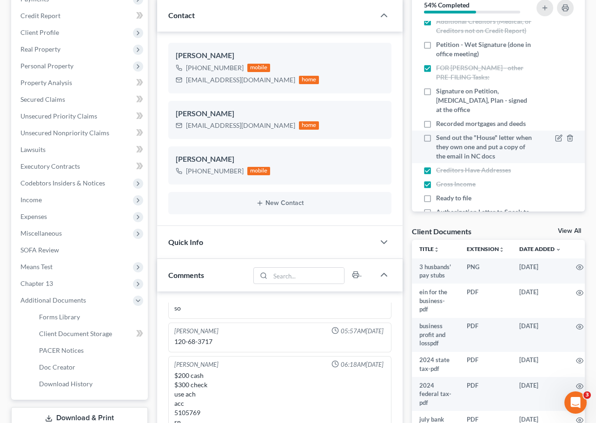
scroll to position [279, 0]
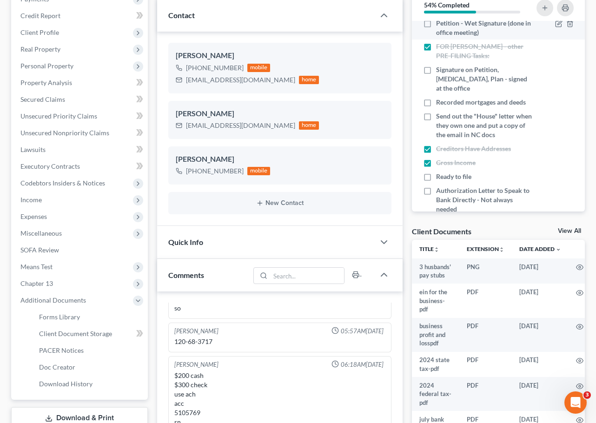
click at [469, 37] on span "Petition - Wet Signature (done in office meeting)" at bounding box center [485, 28] width 98 height 19
click at [446, 25] on input "Petition - Wet Signature (done in office meeting)" at bounding box center [443, 22] width 6 height 6
checkbox input "true"
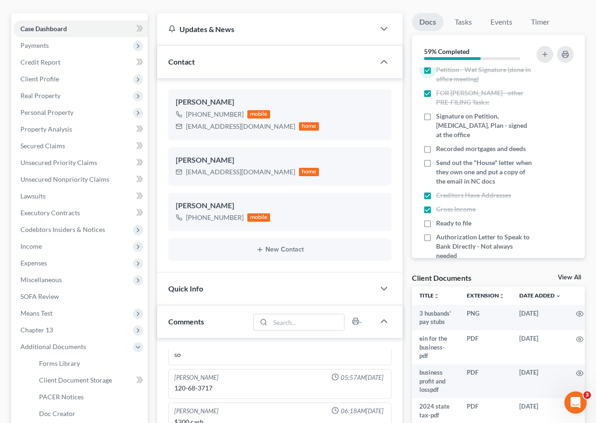
scroll to position [0, 0]
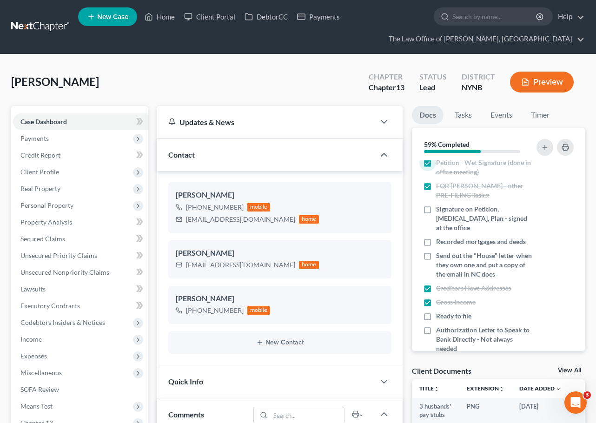
click at [57, 20] on link at bounding box center [41, 27] width 60 height 17
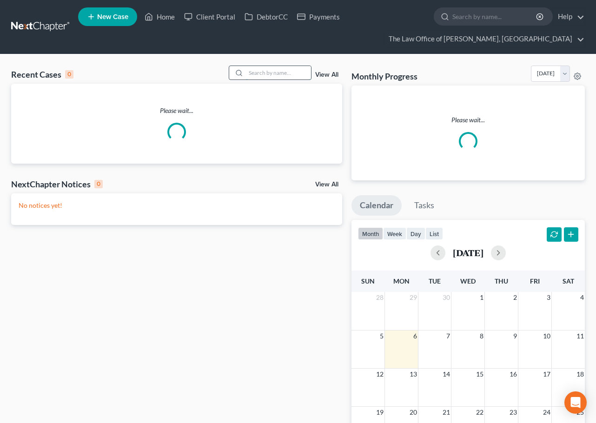
click at [288, 75] on input "search" at bounding box center [278, 72] width 65 height 13
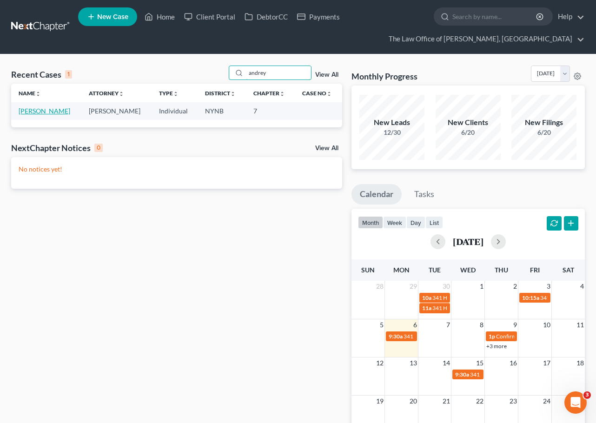
type input "andrey"
click at [49, 114] on link "[PERSON_NAME]" at bounding box center [45, 111] width 52 height 8
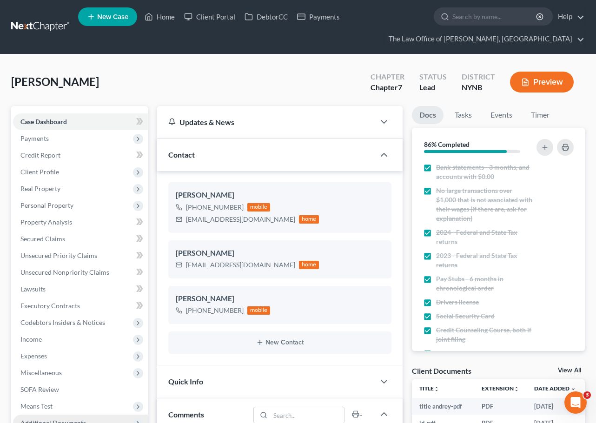
click at [96, 415] on span "Additional Documents" at bounding box center [80, 423] width 135 height 17
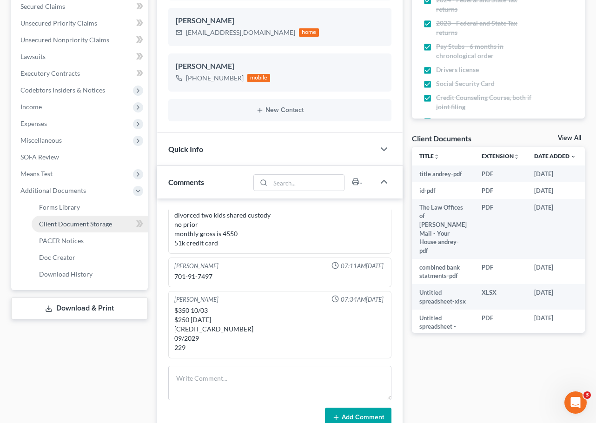
scroll to position [790, 0]
click at [99, 230] on link "Client Document Storage" at bounding box center [90, 224] width 116 height 17
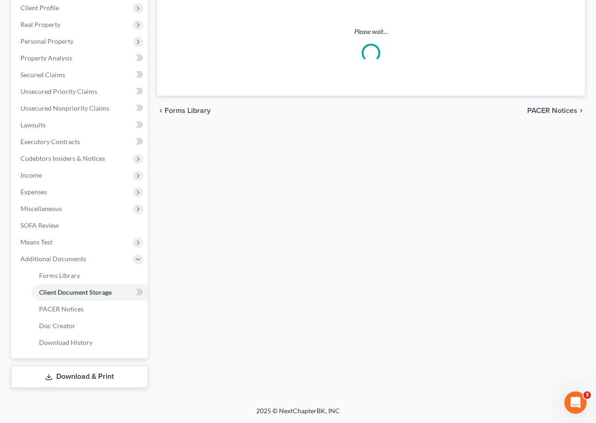
scroll to position [159, 0]
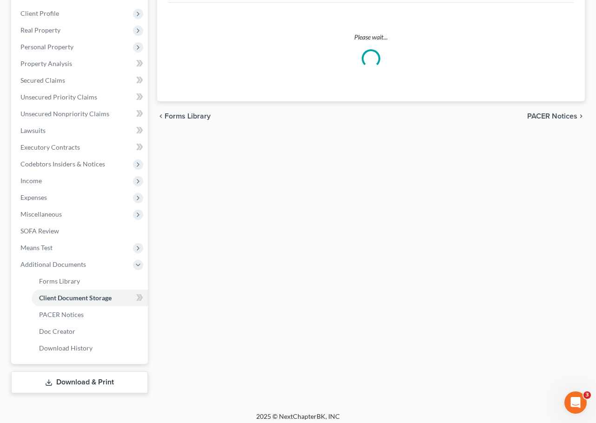
select select "1"
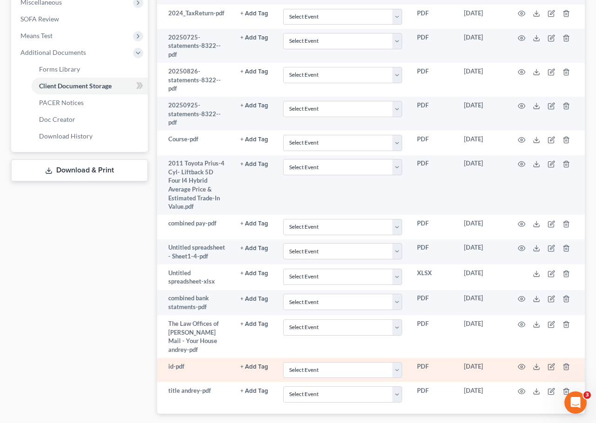
scroll to position [372, 0]
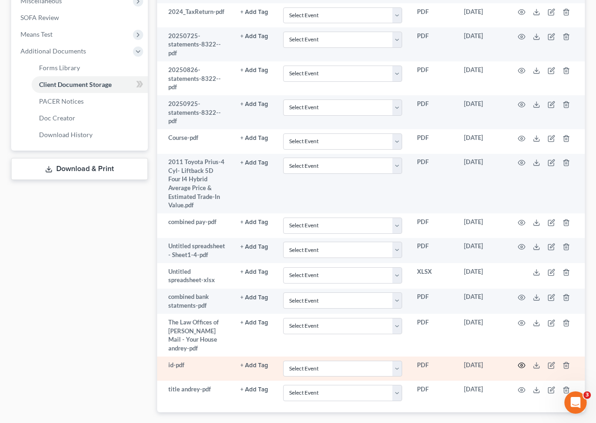
click at [522, 362] on icon "button" at bounding box center [521, 365] width 7 height 7
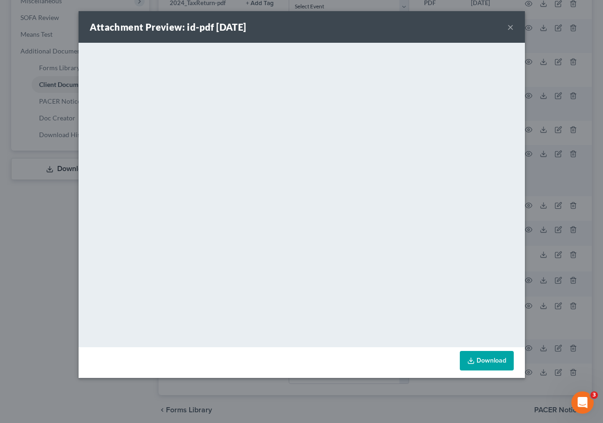
drag, startPoint x: 511, startPoint y: 31, endPoint x: 505, endPoint y: 43, distance: 12.9
click at [511, 31] on button "×" at bounding box center [511, 26] width 7 height 11
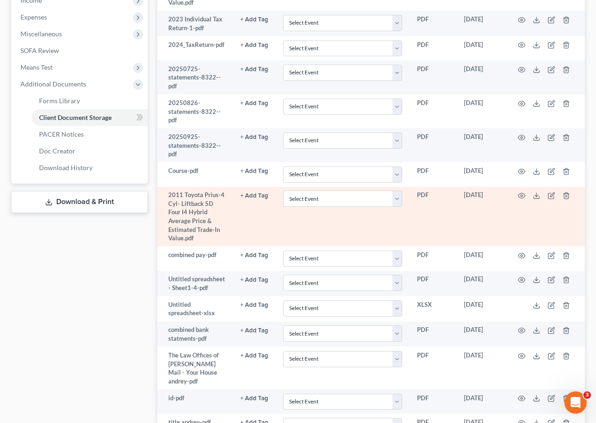
scroll to position [279, 0]
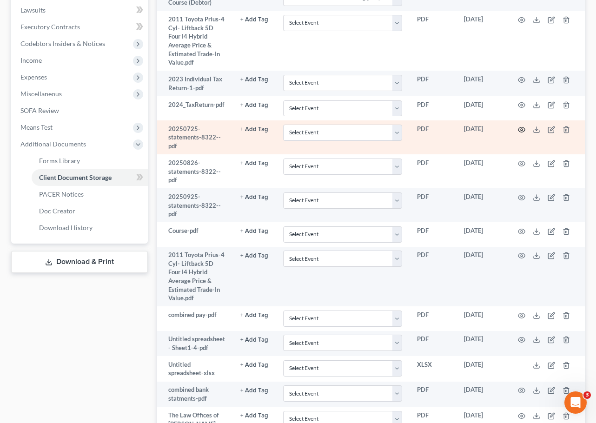
click at [519, 126] on icon "button" at bounding box center [521, 129] width 7 height 7
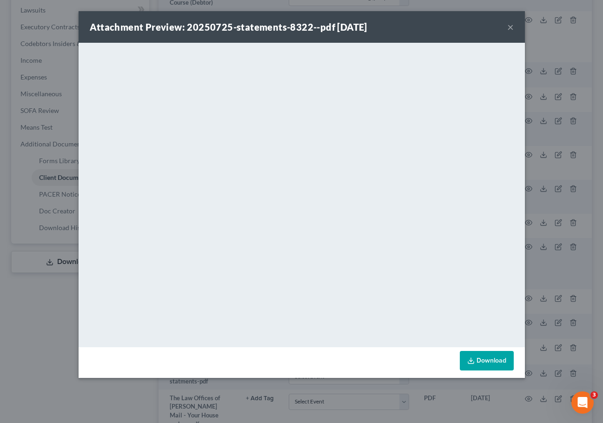
click at [505, 24] on div "Attachment Preview: 20250725-statements-8322--pdf 10/01/2025 ×" at bounding box center [302, 27] width 447 height 32
click at [509, 24] on button "×" at bounding box center [511, 26] width 7 height 11
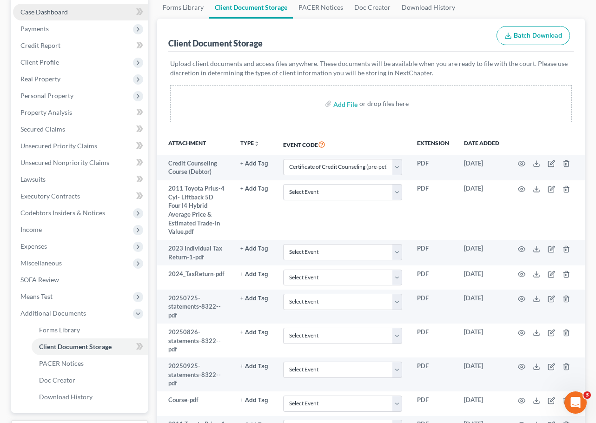
scroll to position [37, 0]
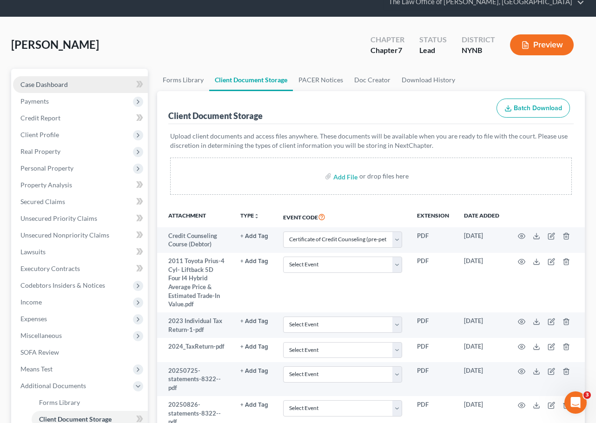
click at [95, 89] on link "Case Dashboard" at bounding box center [80, 84] width 135 height 17
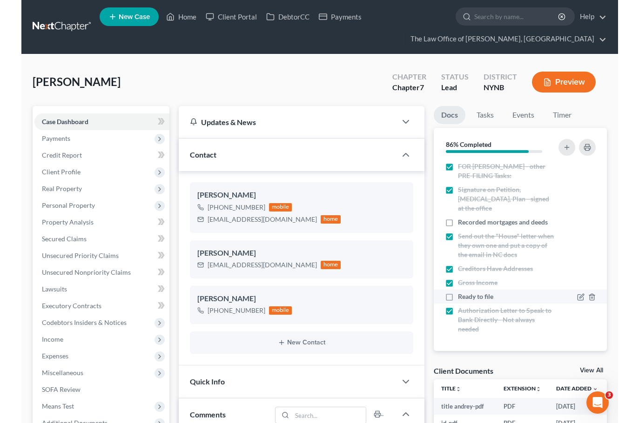
scroll to position [308, 0]
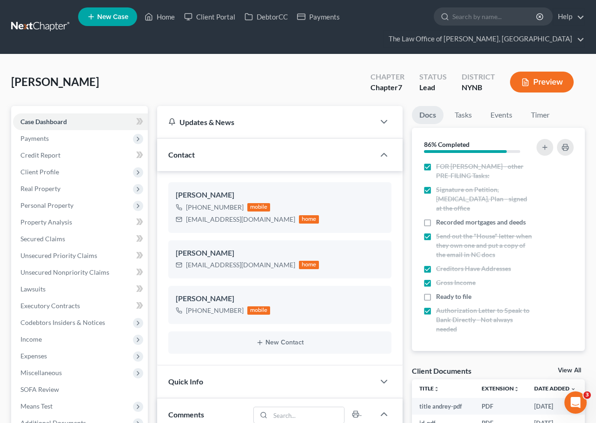
click at [76, 72] on div "Teslenko, Andrey Upgraded Chapter Chapter 7 Status Lead District NYNB Preview" at bounding box center [298, 86] width 574 height 40
click at [80, 88] on span "[PERSON_NAME]" at bounding box center [55, 81] width 88 height 13
copy span "Andrey"
click at [231, 206] on div "+1 (518) 952-5957" at bounding box center [215, 207] width 58 height 9
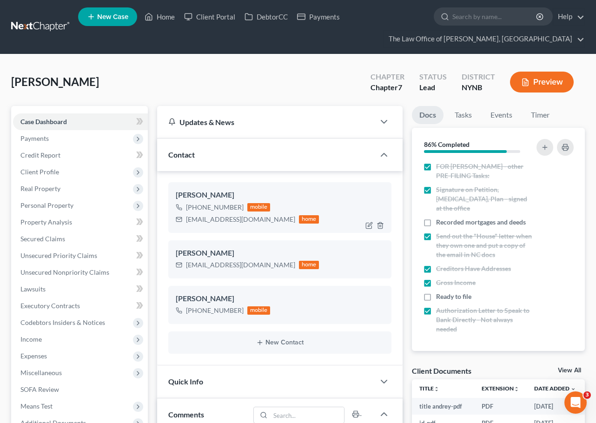
click at [231, 206] on div "+1 (518) 952-5957" at bounding box center [215, 207] width 58 height 9
drag, startPoint x: 231, startPoint y: 206, endPoint x: 232, endPoint y: 201, distance: 5.2
click at [231, 204] on div "+1 (518) 952-5957" at bounding box center [215, 207] width 58 height 9
copy div "+1 (518) 952-5957"
click at [222, 221] on div "adiitia@gmail.com" at bounding box center [240, 219] width 109 height 9
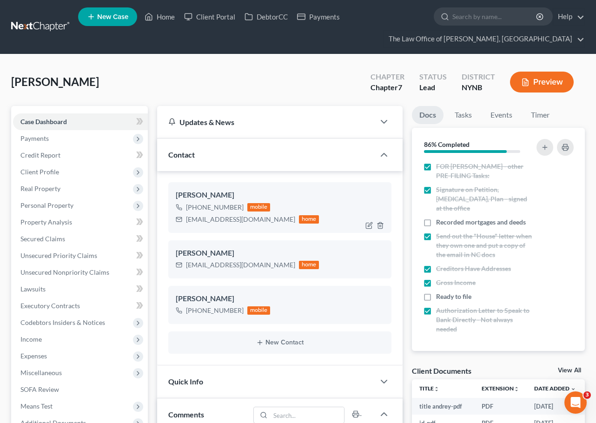
click at [223, 218] on div "adiitia@gmail.com" at bounding box center [240, 219] width 109 height 9
copy div "adiitia@gmail.com"
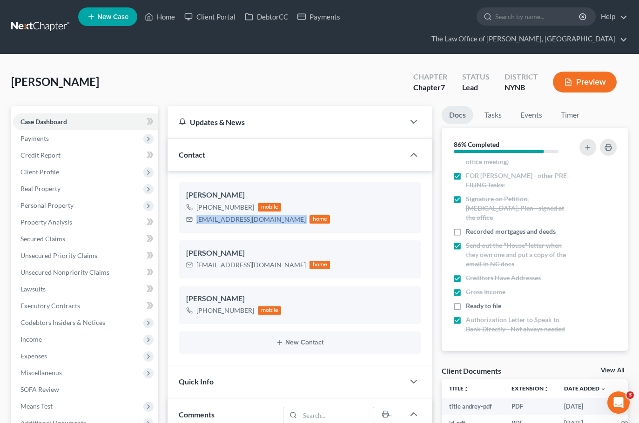
scroll to position [280, 0]
click at [67, 14] on nav "Home New Case Client Portal DebtorCC Payments The Law Office of Christiaan Van …" at bounding box center [319, 27] width 639 height 54
click at [49, 25] on link at bounding box center [41, 27] width 60 height 17
click at [49, 24] on link at bounding box center [41, 27] width 60 height 17
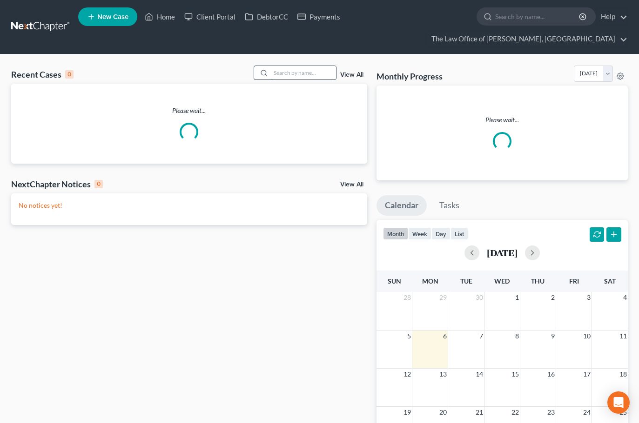
click at [274, 69] on input "search" at bounding box center [303, 72] width 65 height 13
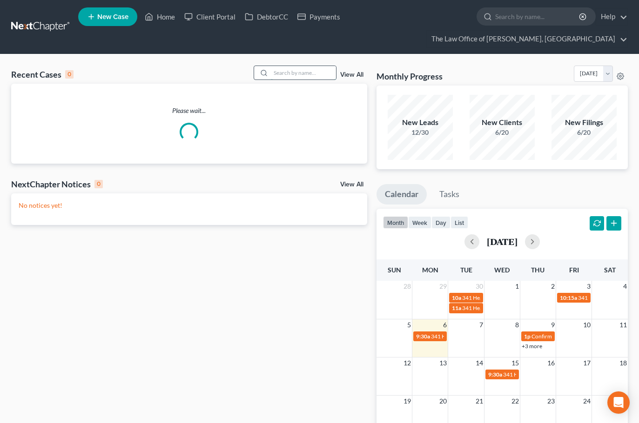
click at [279, 69] on input "search" at bounding box center [303, 72] width 65 height 13
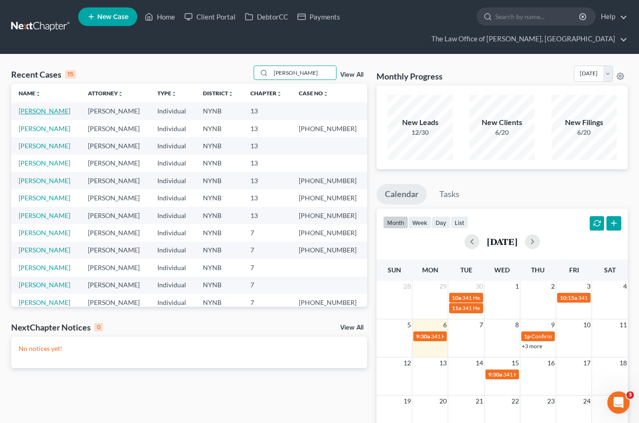
type input "[PERSON_NAME]"
click at [57, 110] on link "[PERSON_NAME]" at bounding box center [45, 111] width 52 height 8
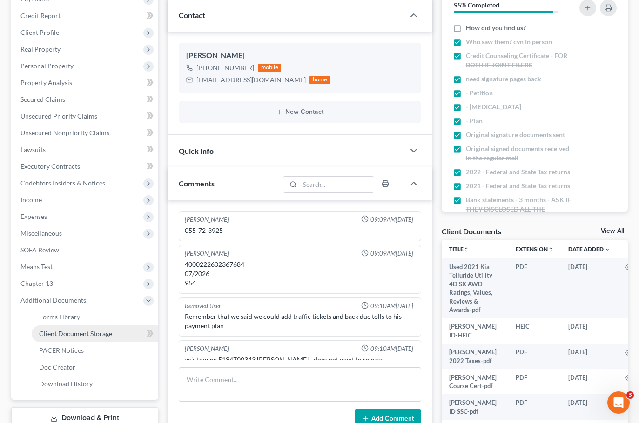
scroll to position [124, 0]
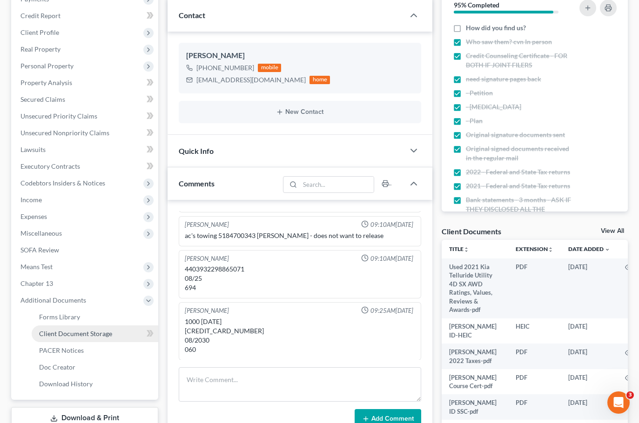
click at [106, 334] on span "Client Document Storage" at bounding box center [75, 334] width 73 height 8
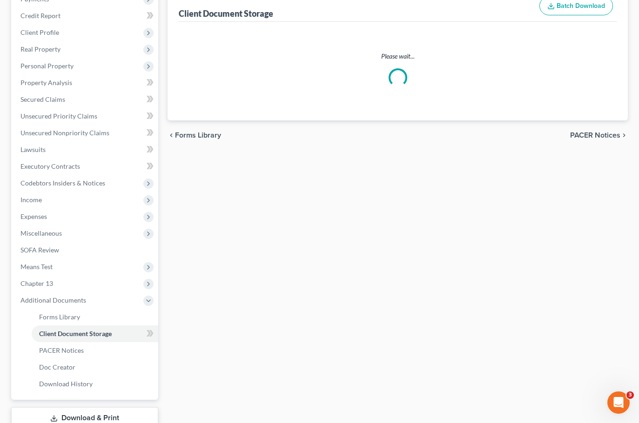
scroll to position [121, 0]
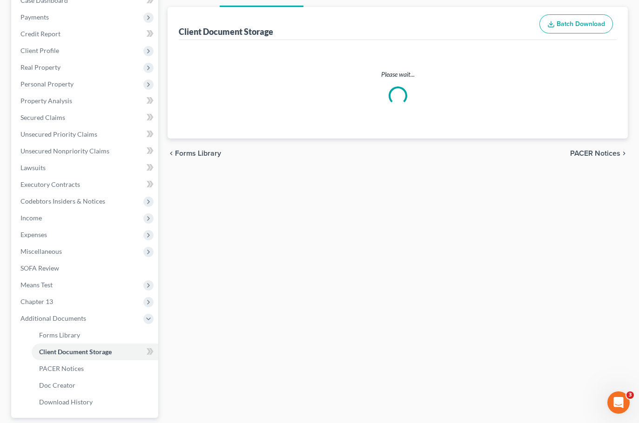
select select "6"
select select "2"
select select "5"
select select "1"
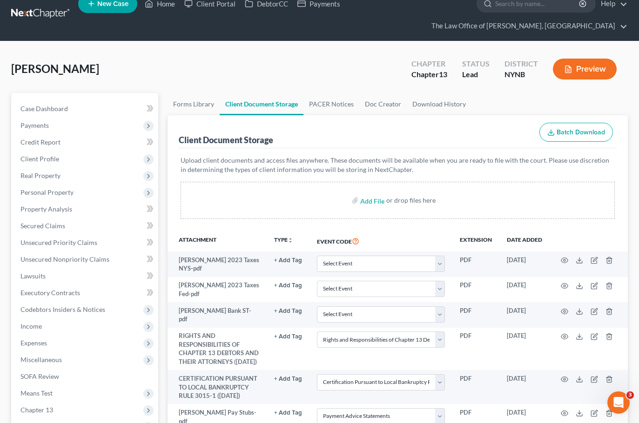
scroll to position [0, 0]
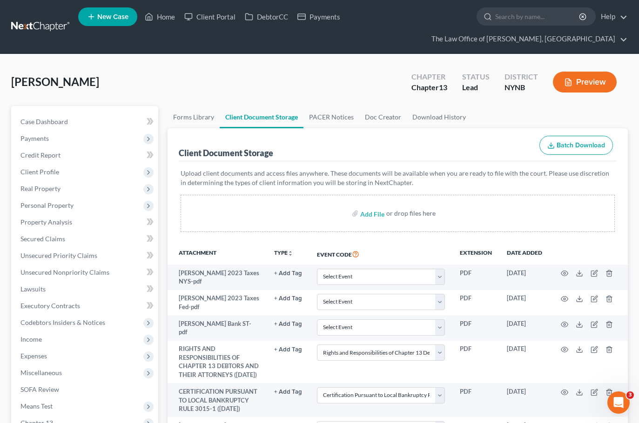
click at [48, 25] on link at bounding box center [41, 27] width 60 height 17
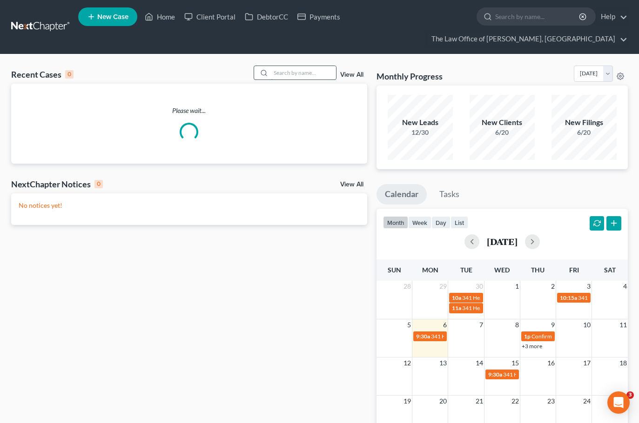
drag, startPoint x: 295, startPoint y: 78, endPoint x: 300, endPoint y: 75, distance: 5.8
click at [295, 78] on input "search" at bounding box center [303, 72] width 65 height 13
click at [300, 75] on input "search" at bounding box center [303, 72] width 65 height 13
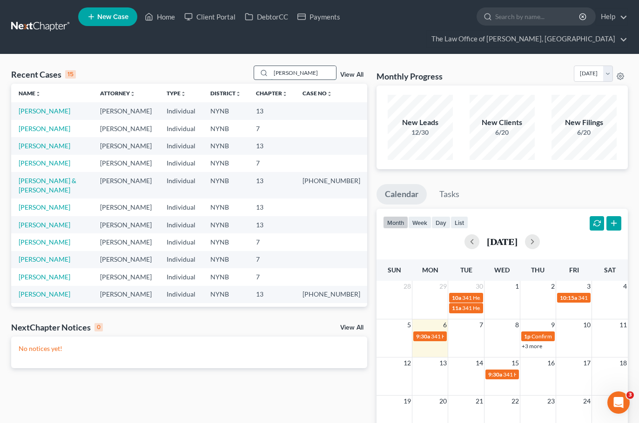
type input "[PERSON_NAME]"
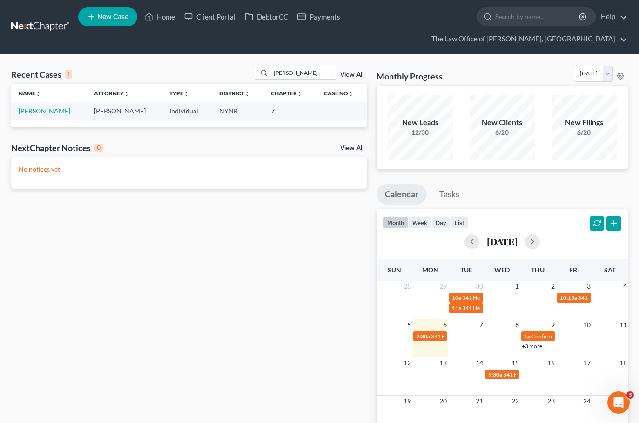
click at [27, 111] on link "[PERSON_NAME]" at bounding box center [45, 111] width 52 height 8
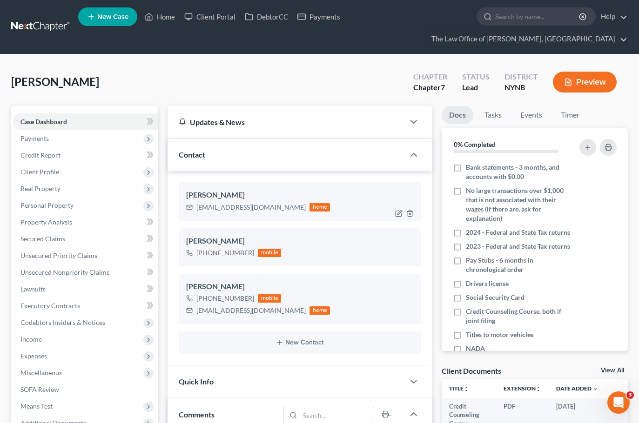
click at [219, 208] on div "[EMAIL_ADDRESS][DOMAIN_NAME]" at bounding box center [250, 207] width 109 height 9
click at [220, 208] on div "[EMAIL_ADDRESS][DOMAIN_NAME]" at bounding box center [250, 207] width 109 height 9
click at [221, 208] on div "[EMAIL_ADDRESS][DOMAIN_NAME]" at bounding box center [250, 207] width 109 height 9
click at [219, 207] on div "[EMAIL_ADDRESS][DOMAIN_NAME]" at bounding box center [250, 207] width 109 height 9
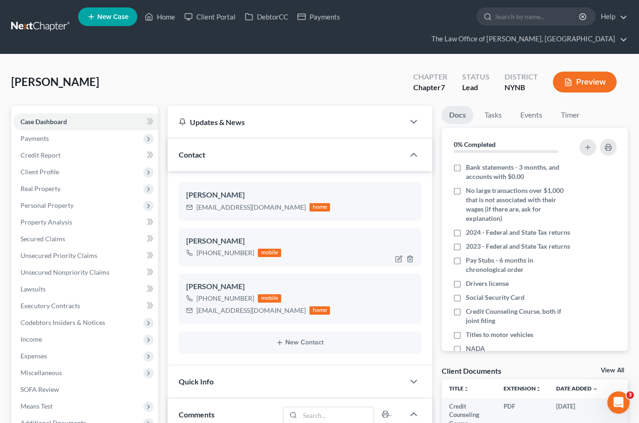
drag, startPoint x: 250, startPoint y: 254, endPoint x: 198, endPoint y: 255, distance: 51.7
click at [198, 255] on div "[PHONE_NUMBER]" at bounding box center [225, 252] width 58 height 9
copy div "[PHONE_NUMBER]"
